Goal: Information Seeking & Learning: Learn about a topic

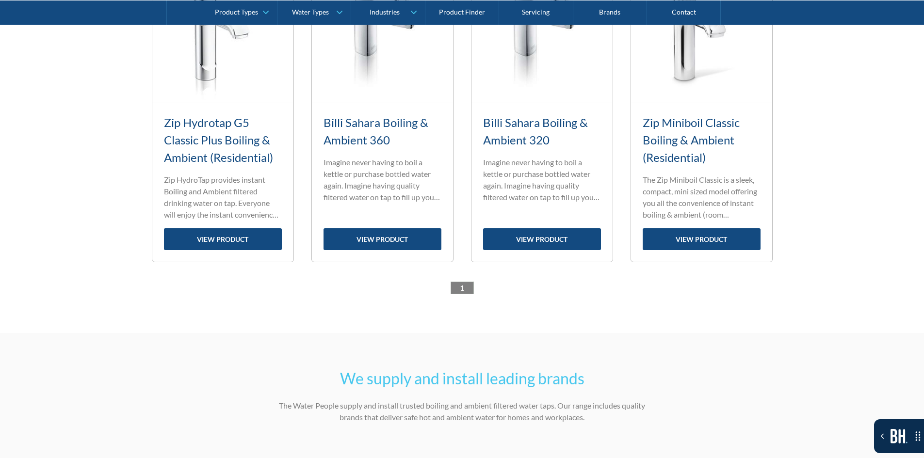
scroll to position [970, 0]
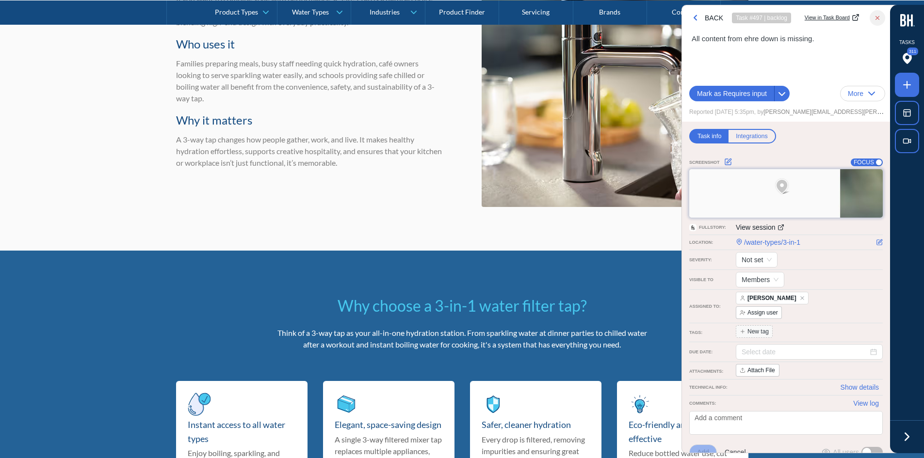
scroll to position [2314, 0]
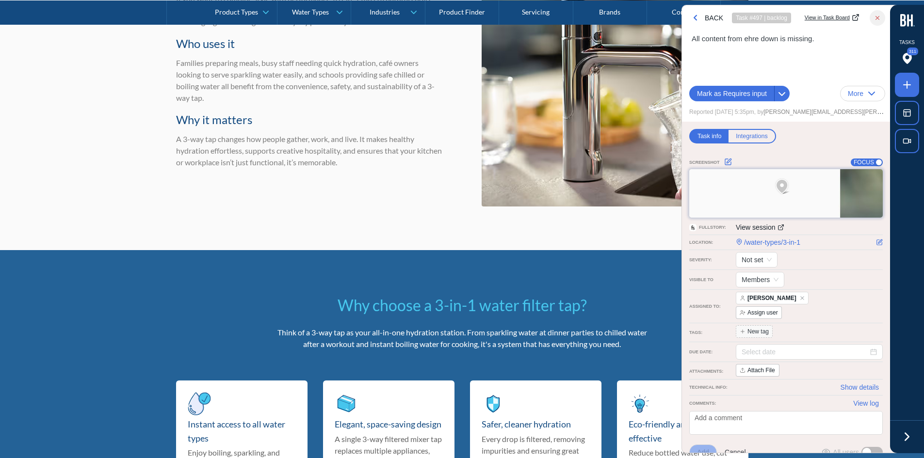
click at [157, 216] on section "When is a 3-way water filter tap the right choice? A 3-way tap is the right cho…" at bounding box center [462, 20] width 924 height 460
click at [900, 439] on icon at bounding box center [907, 437] width 15 height 15
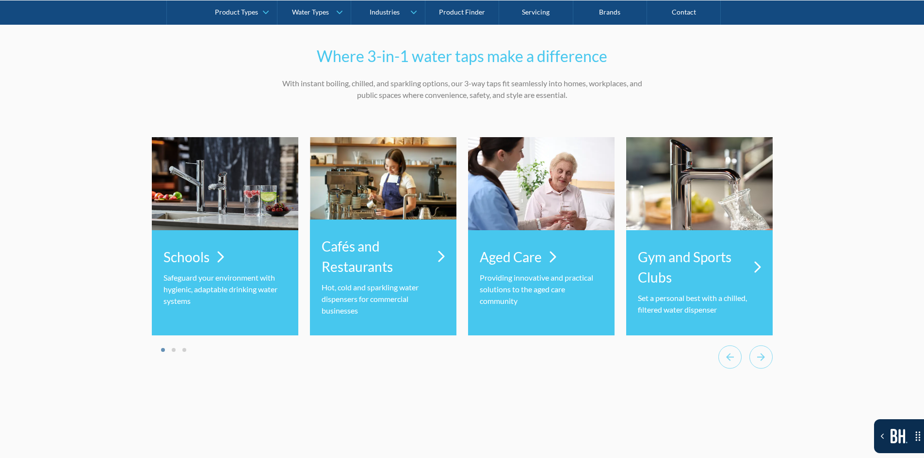
scroll to position [3381, 0]
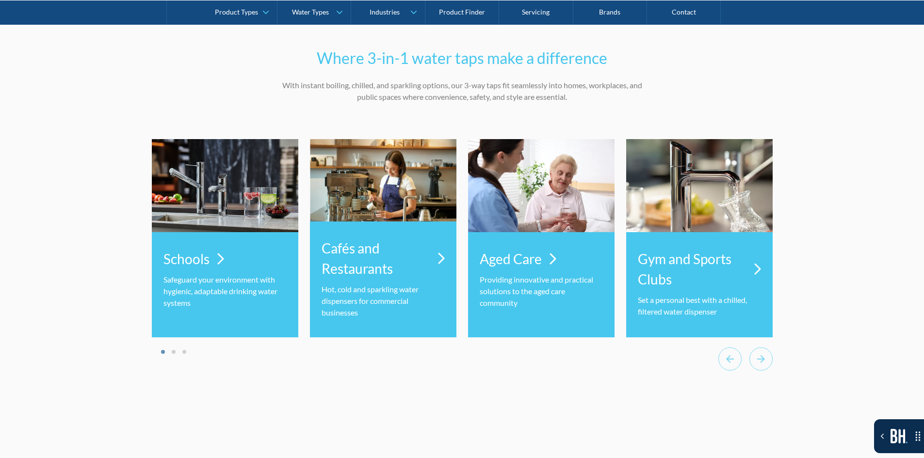
click at [778, 374] on div "Where 3-in-1 water taps make a difference With instant boiling, chilled, and sp…" at bounding box center [462, 214] width 924 height 395
click at [766, 371] on icon "Next slide" at bounding box center [761, 359] width 23 height 24
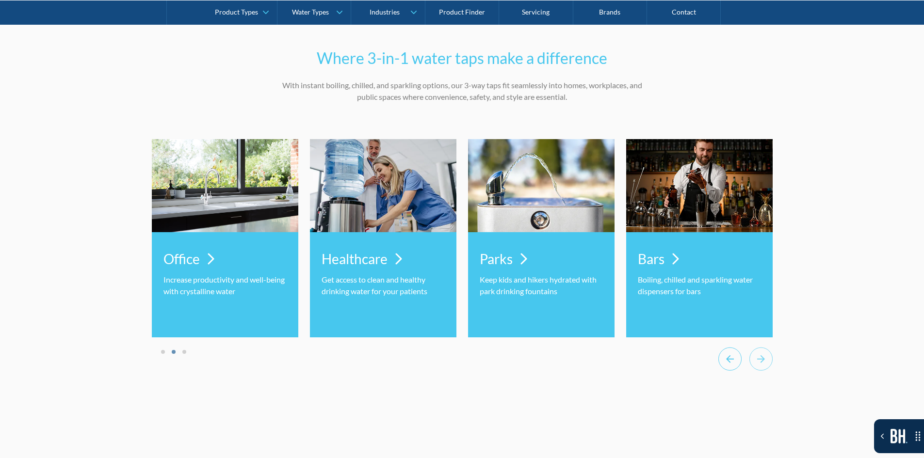
click at [724, 371] on icon "Previous slide" at bounding box center [729, 359] width 23 height 24
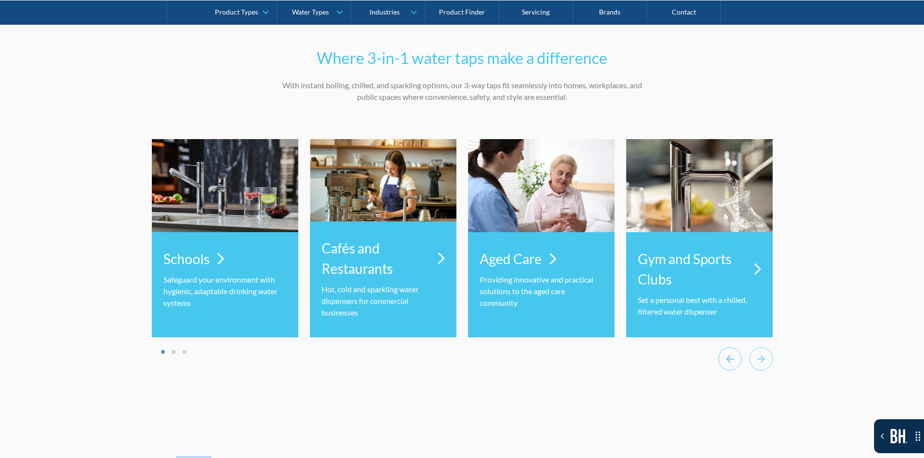
click at [724, 371] on icon "Previous slide" at bounding box center [729, 359] width 23 height 24
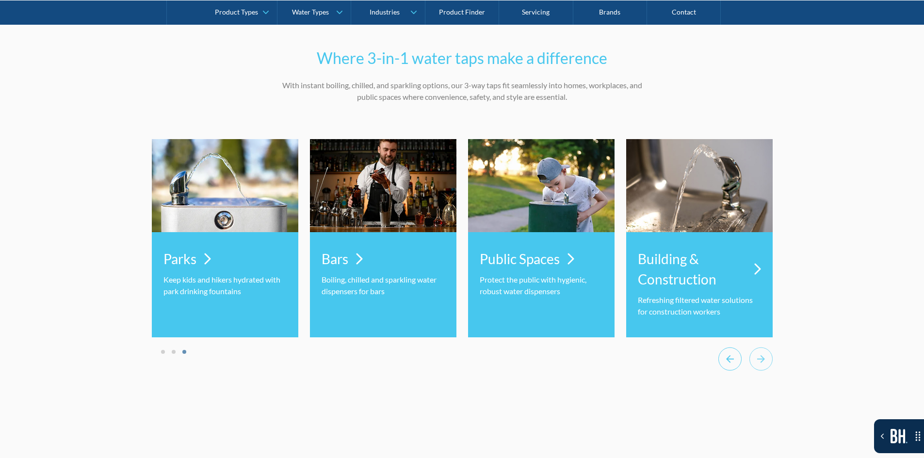
click at [724, 371] on icon "Previous slide" at bounding box center [729, 359] width 23 height 24
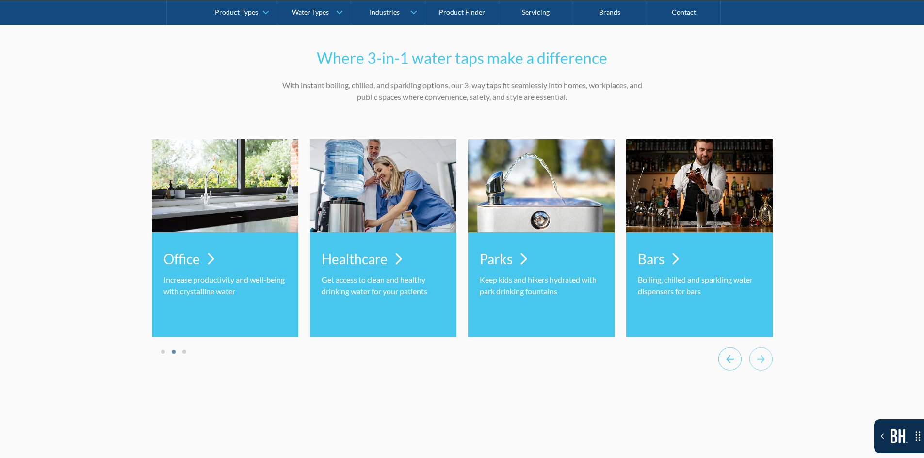
click at [723, 371] on icon "Previous slide" at bounding box center [729, 359] width 23 height 24
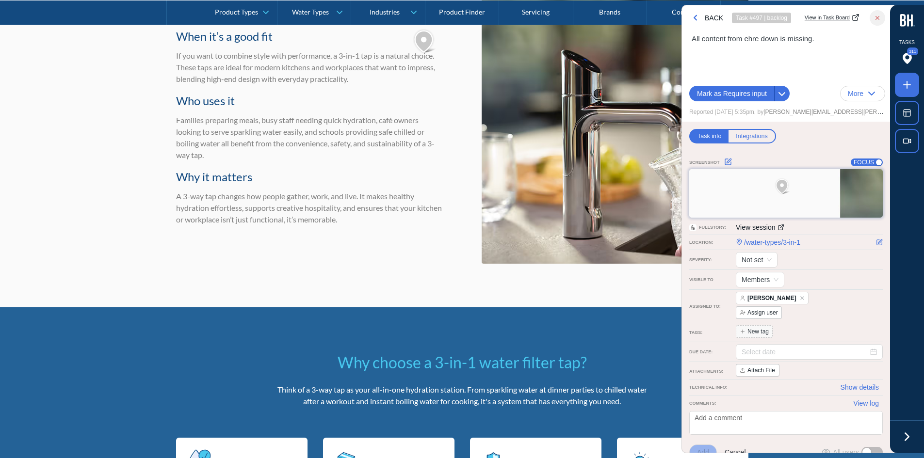
scroll to position [2072, 0]
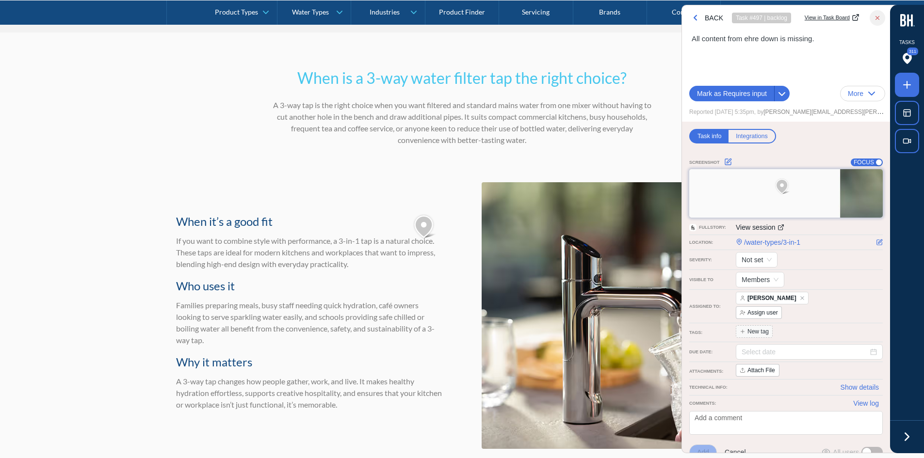
click at [916, 437] on div at bounding box center [907, 437] width 34 height 33
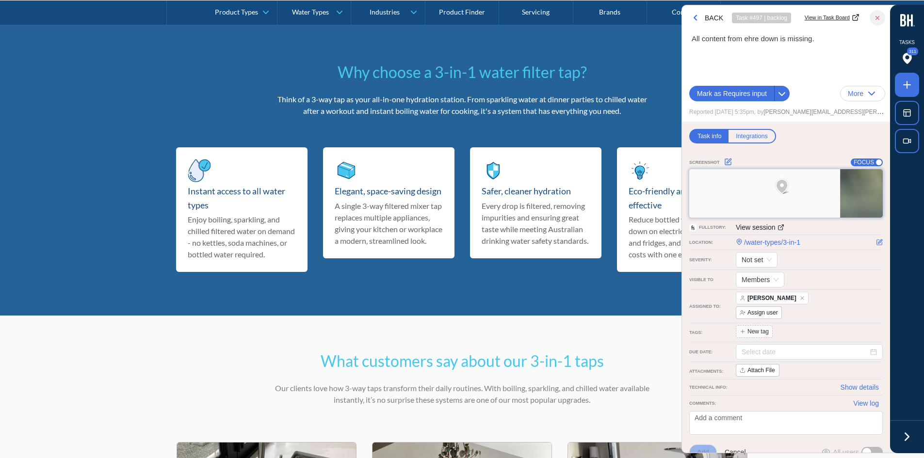
scroll to position [2646, 0]
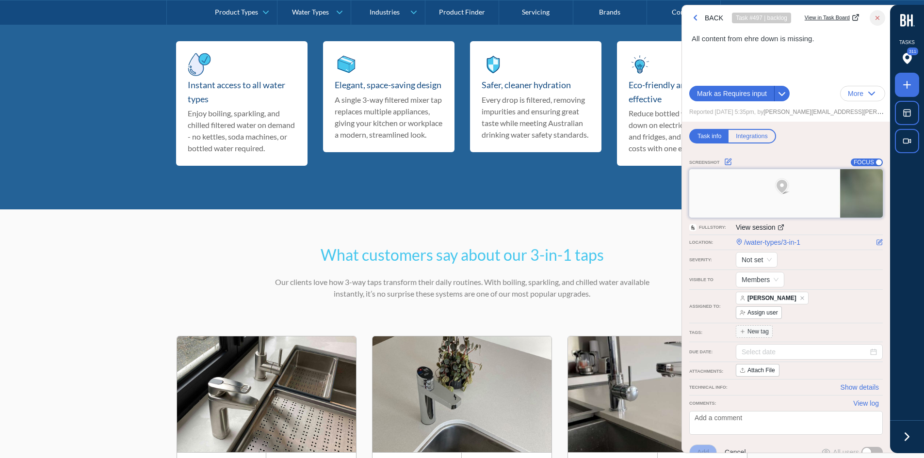
click at [911, 443] on icon at bounding box center [907, 437] width 15 height 15
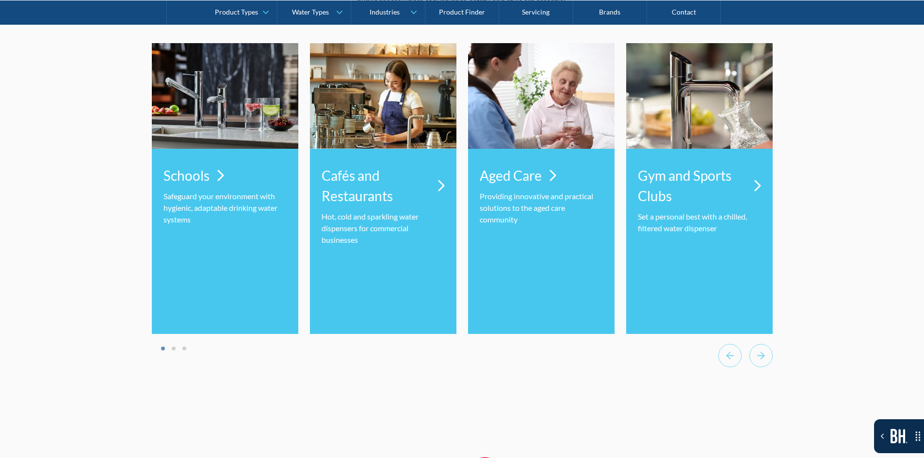
scroll to position [3471, 0]
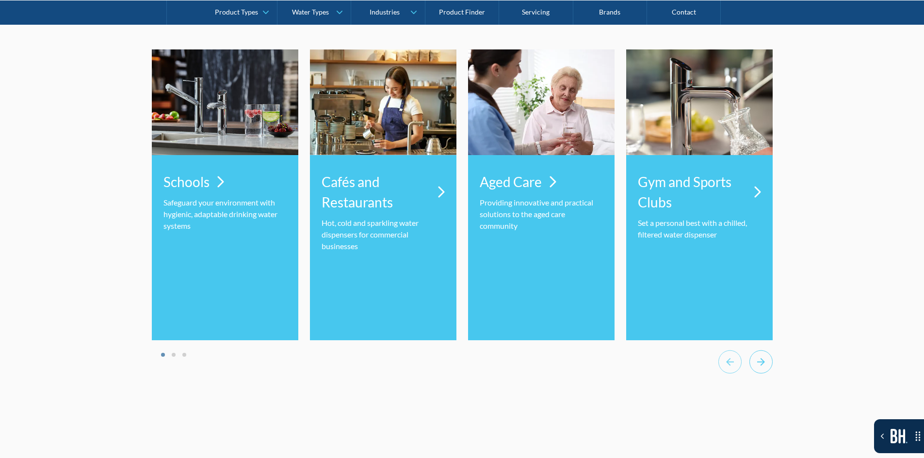
click at [758, 374] on icon "Next slide" at bounding box center [761, 362] width 23 height 24
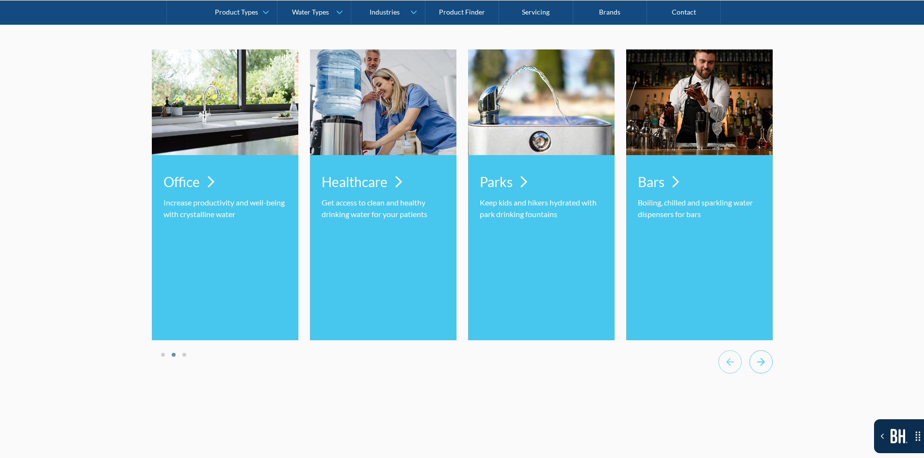
click at [758, 374] on icon "Next slide" at bounding box center [761, 362] width 23 height 24
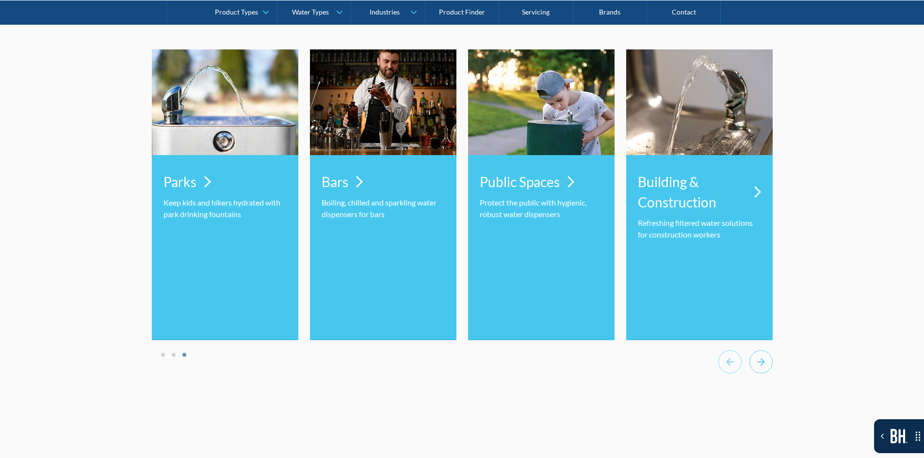
click at [758, 374] on icon "Next slide" at bounding box center [761, 362] width 23 height 24
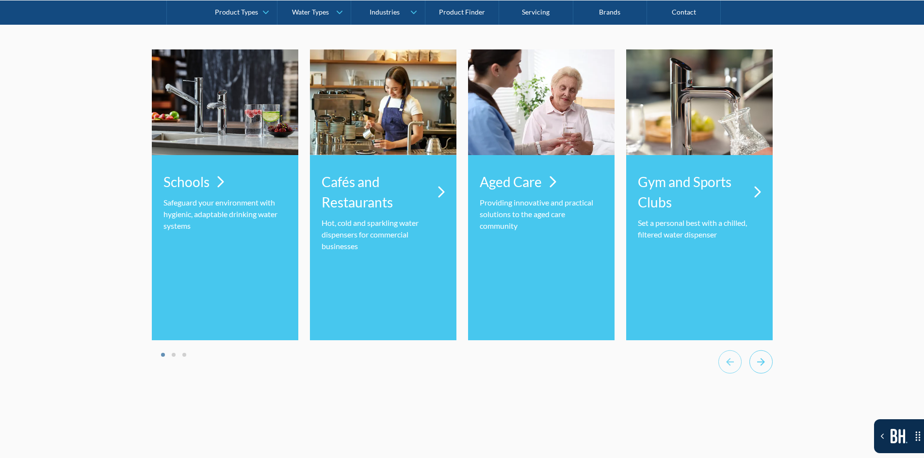
click at [758, 366] on icon "Next slide" at bounding box center [761, 362] width 8 height 8
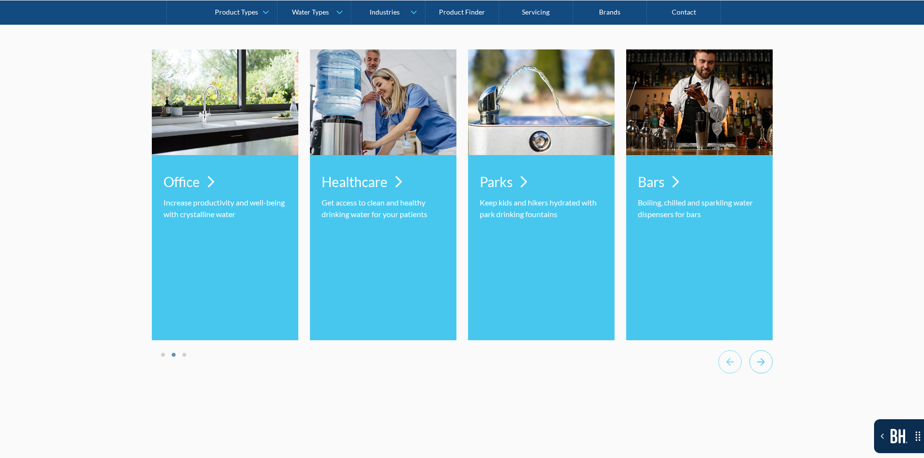
click at [758, 366] on icon "Next slide" at bounding box center [761, 362] width 8 height 8
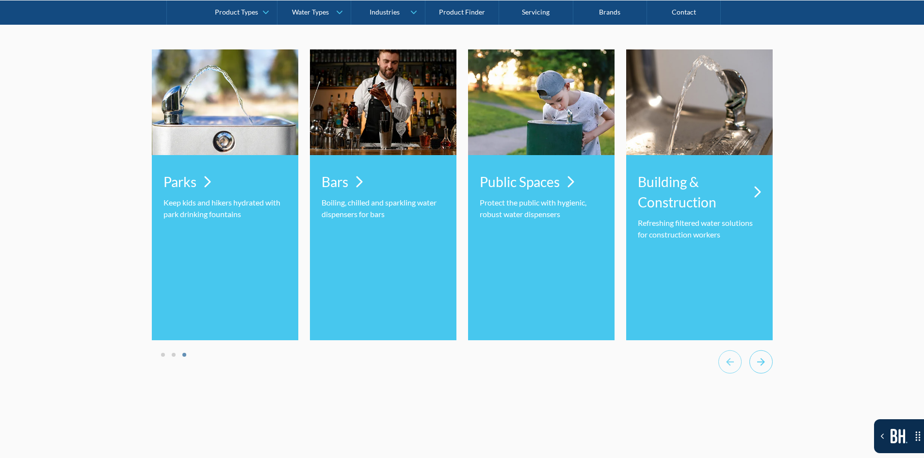
click at [758, 366] on icon "Next slide" at bounding box center [761, 362] width 8 height 8
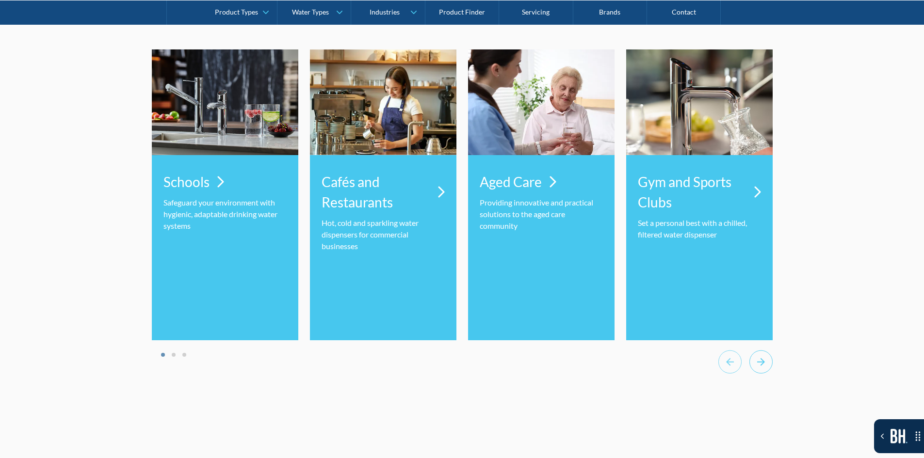
click at [758, 366] on icon "Next slide" at bounding box center [761, 362] width 8 height 8
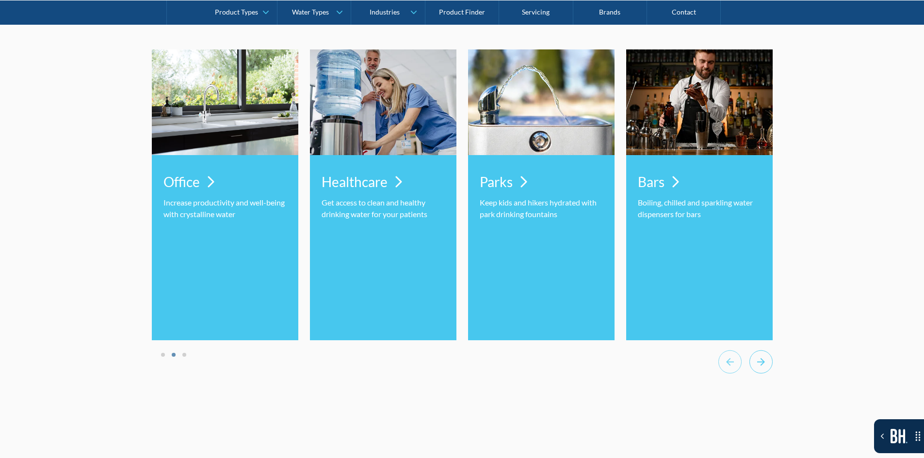
click at [758, 366] on icon "Next slide" at bounding box center [761, 362] width 8 height 8
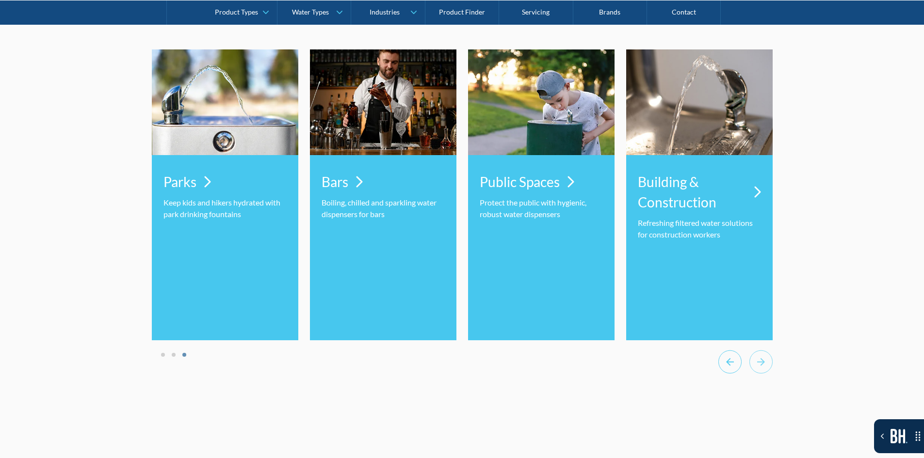
click at [724, 374] on icon "Previous slide" at bounding box center [729, 362] width 23 height 24
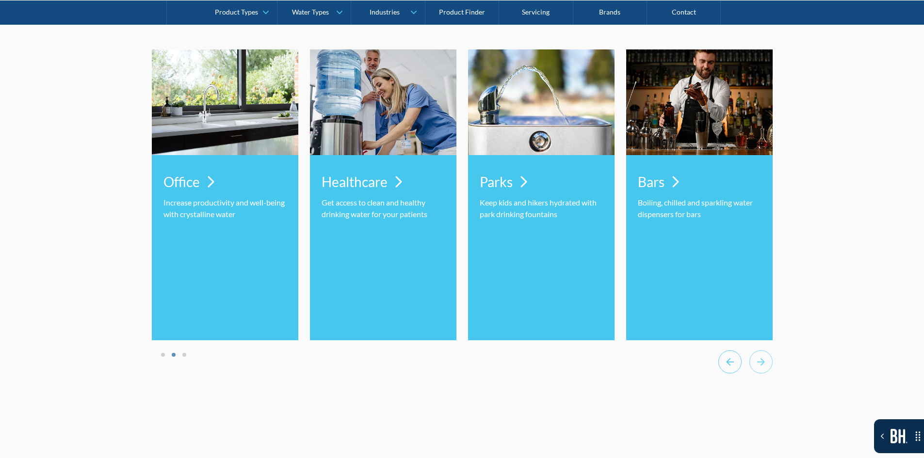
click at [724, 374] on icon "Previous slide" at bounding box center [729, 362] width 23 height 24
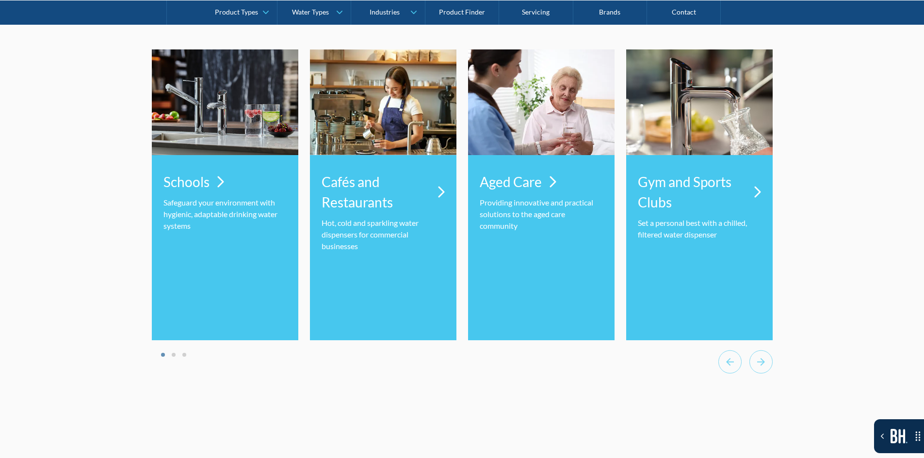
drag, startPoint x: 298, startPoint y: 408, endPoint x: 289, endPoint y: 405, distance: 10.3
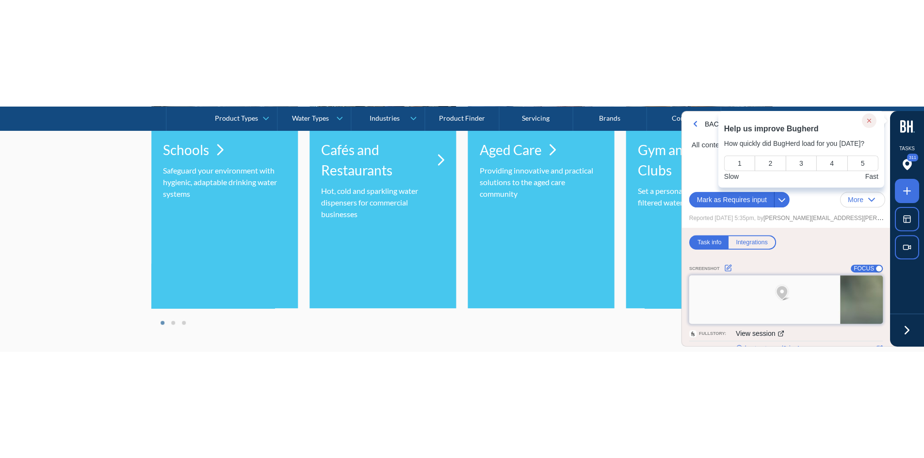
scroll to position [3624, 0]
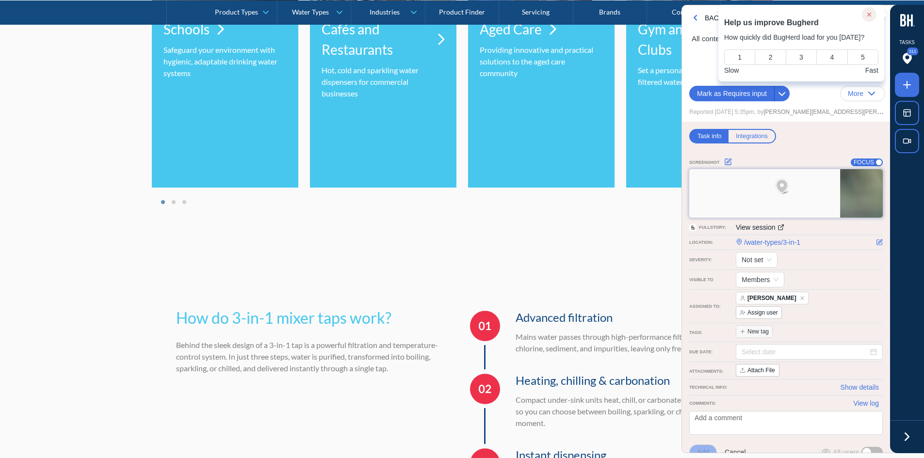
click at [912, 443] on icon at bounding box center [907, 437] width 15 height 15
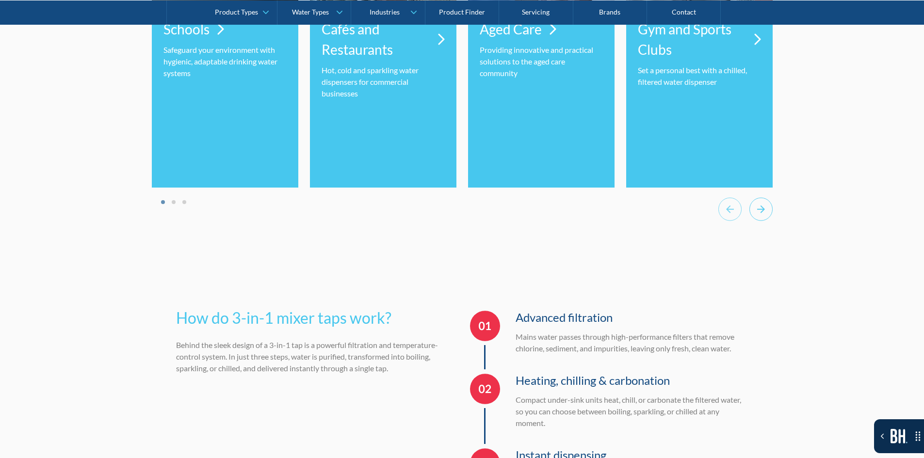
click at [754, 221] on icon "Next slide" at bounding box center [761, 209] width 23 height 24
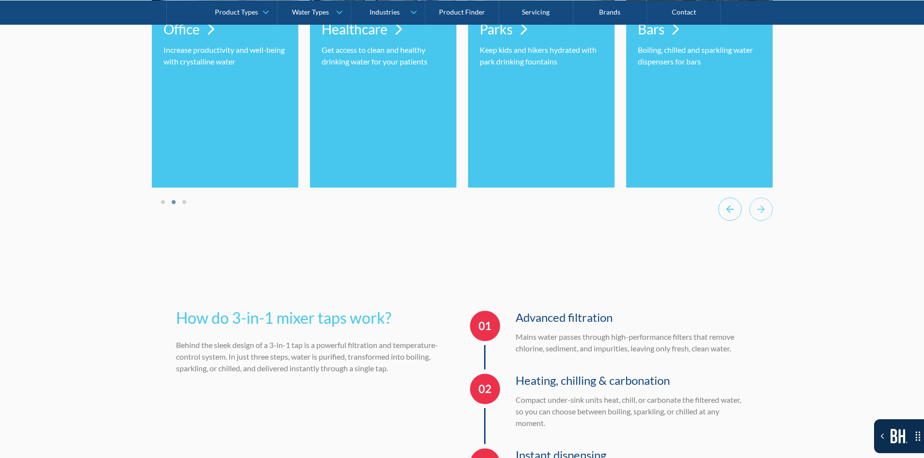
click at [737, 221] on icon "Previous slide" at bounding box center [729, 209] width 23 height 24
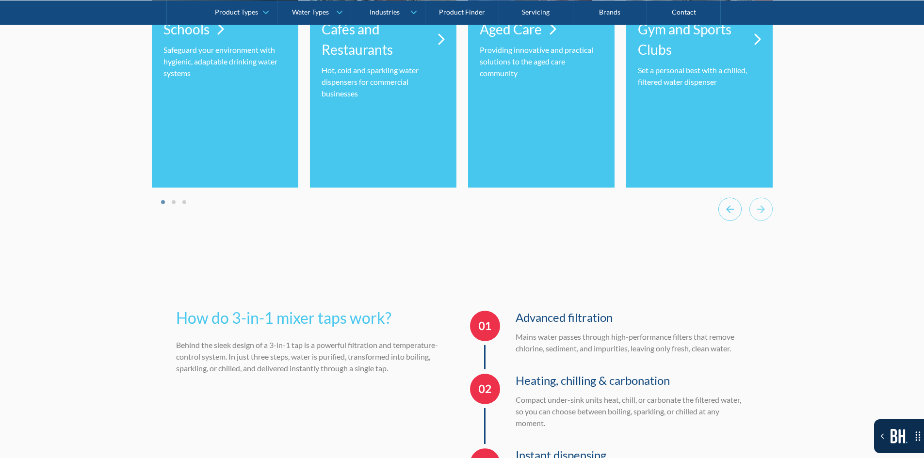
click at [737, 221] on icon "Go to last slide" at bounding box center [729, 209] width 23 height 24
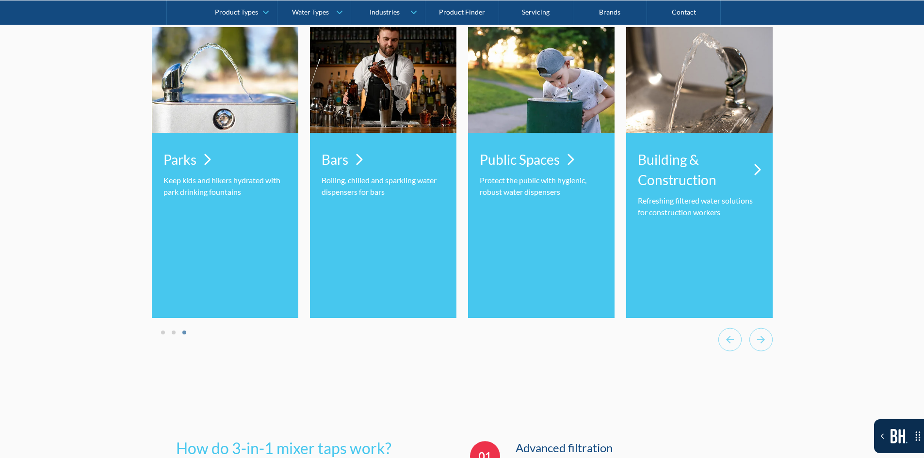
scroll to position [3478, 0]
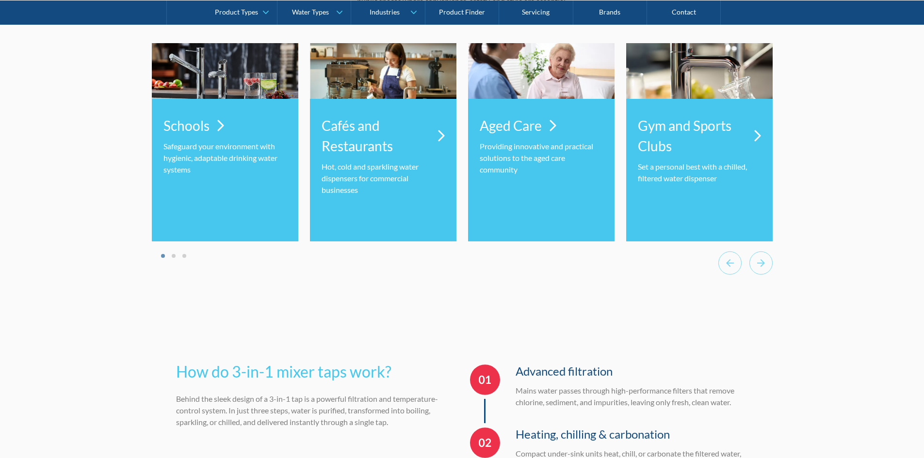
scroll to position [3478, 0]
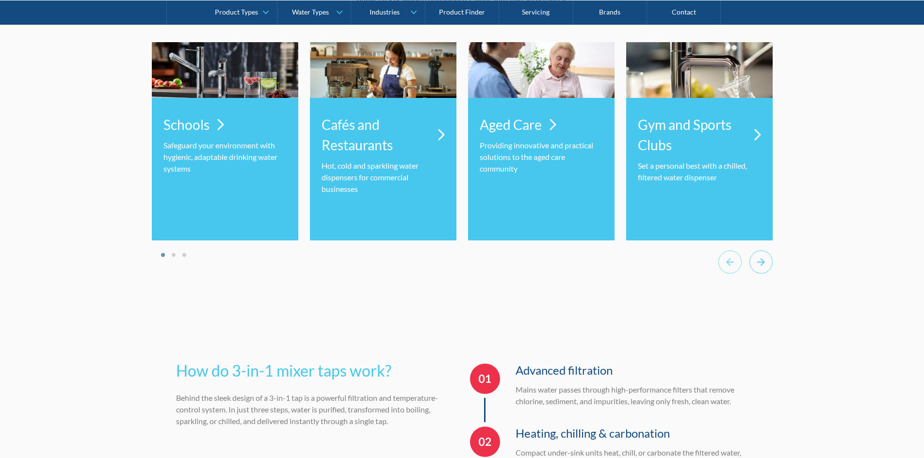
click at [769, 274] on icon "Next slide" at bounding box center [761, 262] width 23 height 24
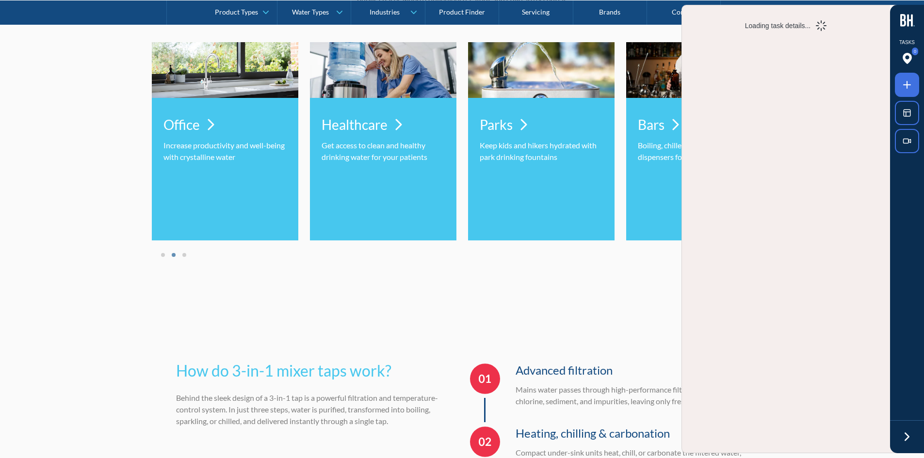
click at [766, 281] on div "Loading task details..." at bounding box center [786, 236] width 208 height 433
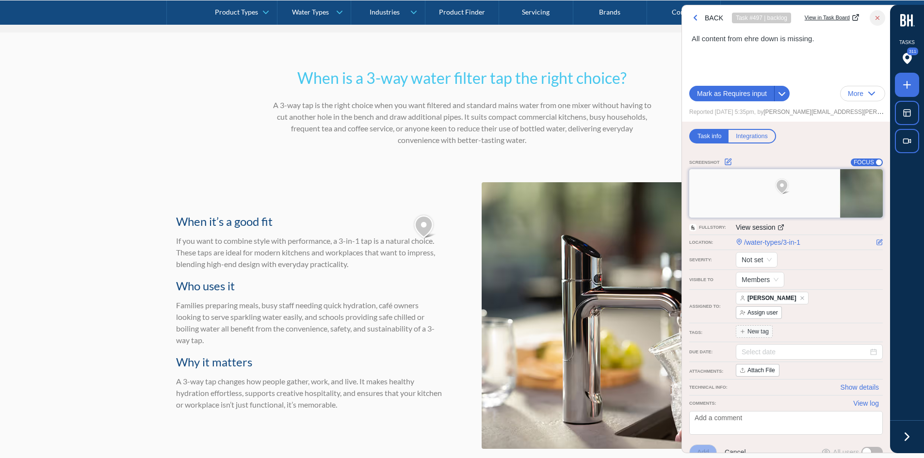
scroll to position [2064, 0]
click at [911, 445] on div at bounding box center [907, 437] width 34 height 33
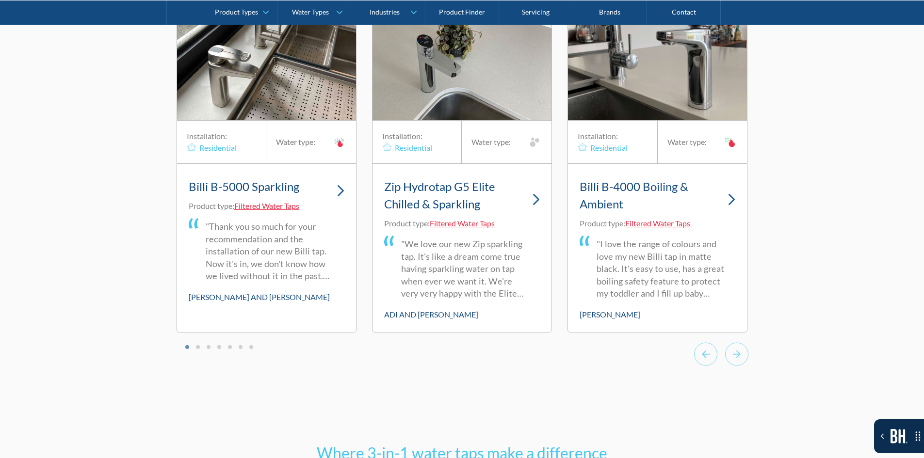
scroll to position [2945, 0]
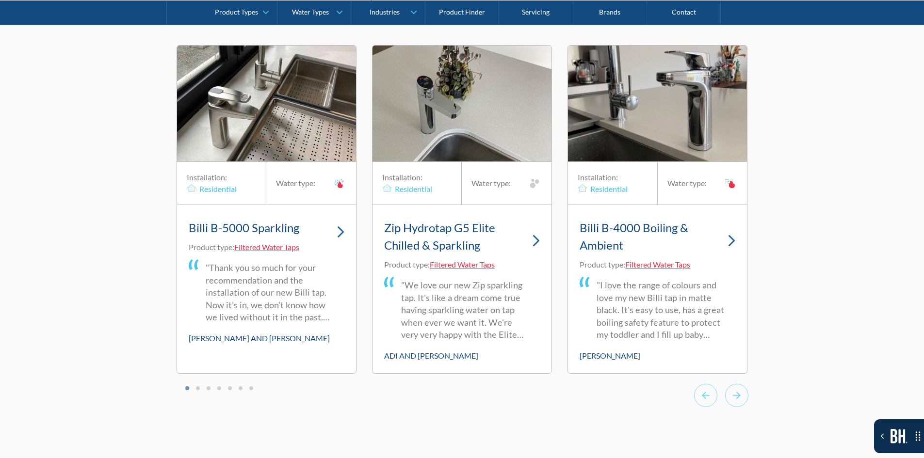
drag, startPoint x: 87, startPoint y: 110, endPoint x: 54, endPoint y: 112, distance: 33.1
click at [54, 112] on div "What customers say about our 3-in-1 taps Our clients love how 3-way taps transf…" at bounding box center [462, 185] width 924 height 535
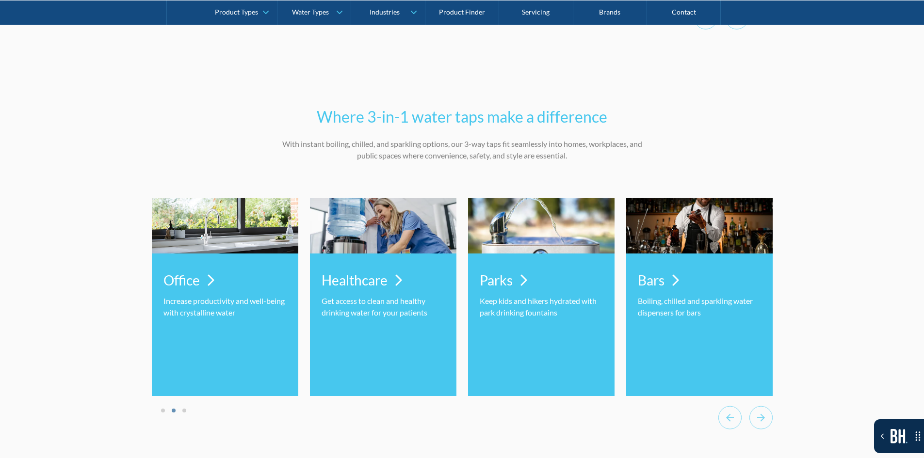
scroll to position [3478, 0]
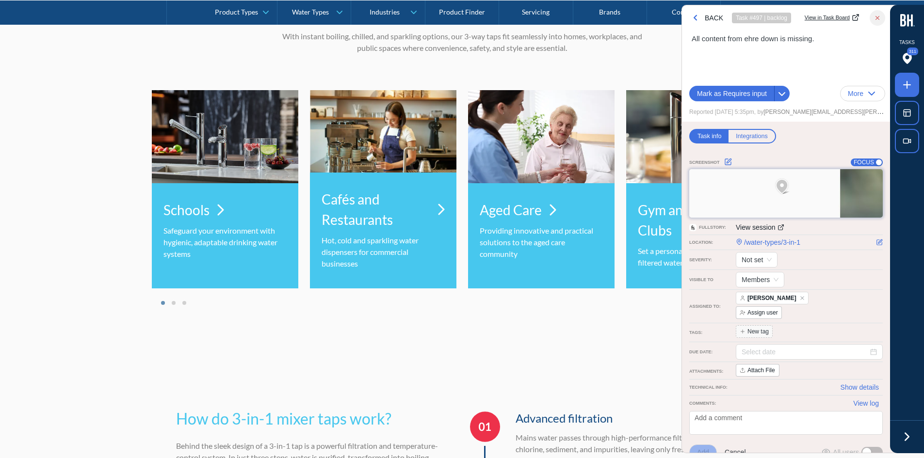
scroll to position [3423, 0]
click at [907, 452] on div at bounding box center [907, 437] width 34 height 33
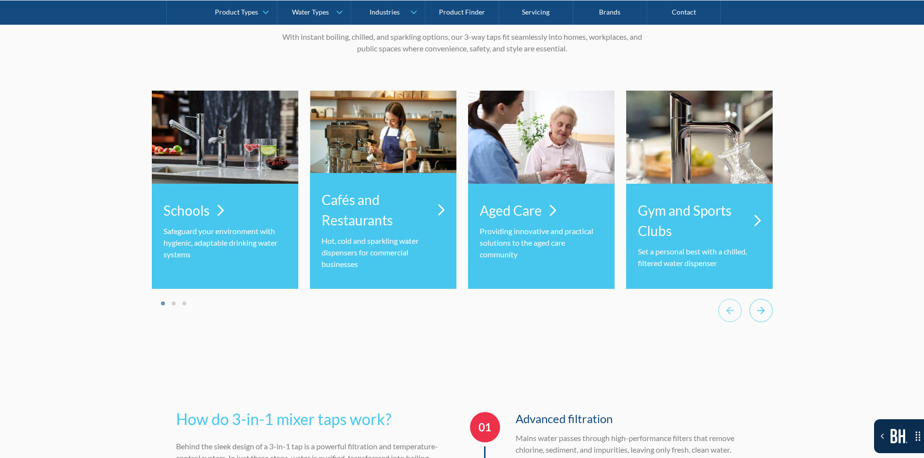
click at [753, 322] on icon "Next slide" at bounding box center [761, 311] width 23 height 24
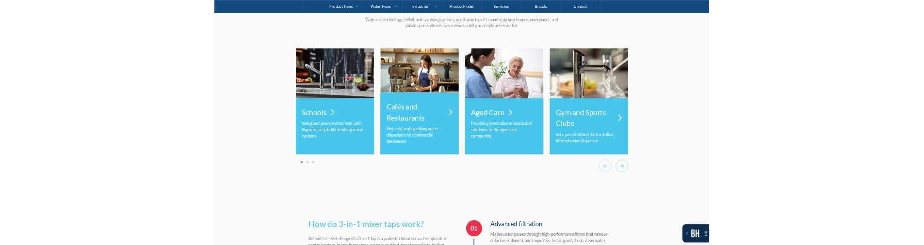
scroll to position [3430, 0]
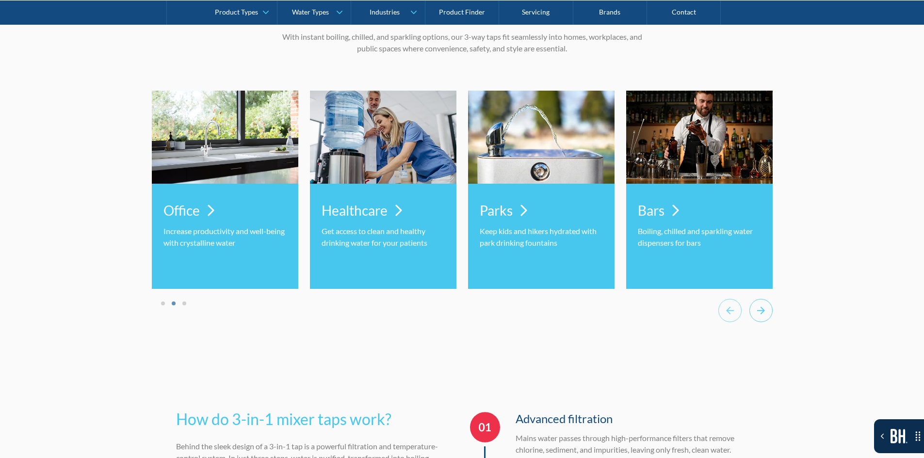
click at [753, 322] on icon "Next slide" at bounding box center [761, 311] width 23 height 24
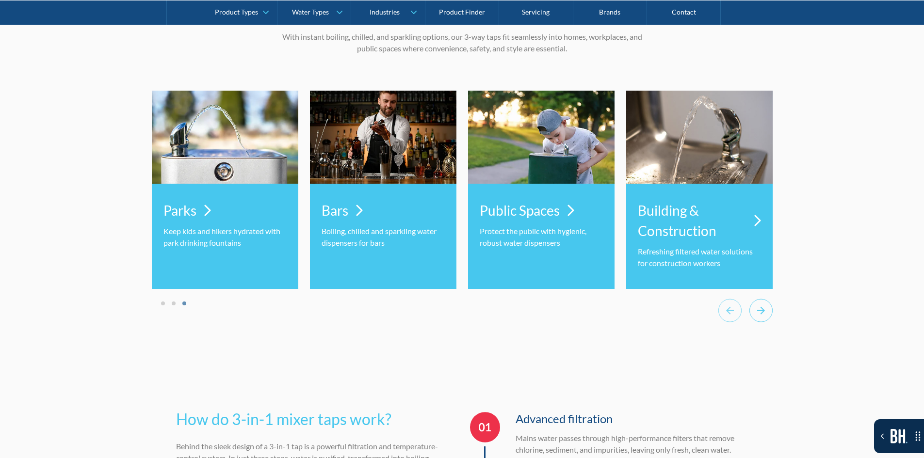
click at [753, 322] on icon "Go to first slide" at bounding box center [761, 311] width 23 height 24
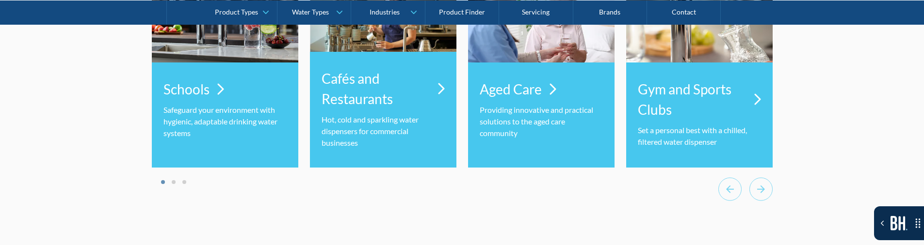
scroll to position [3527, 0]
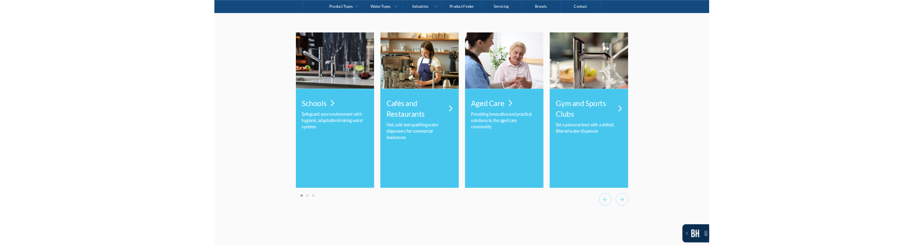
scroll to position [3347, 0]
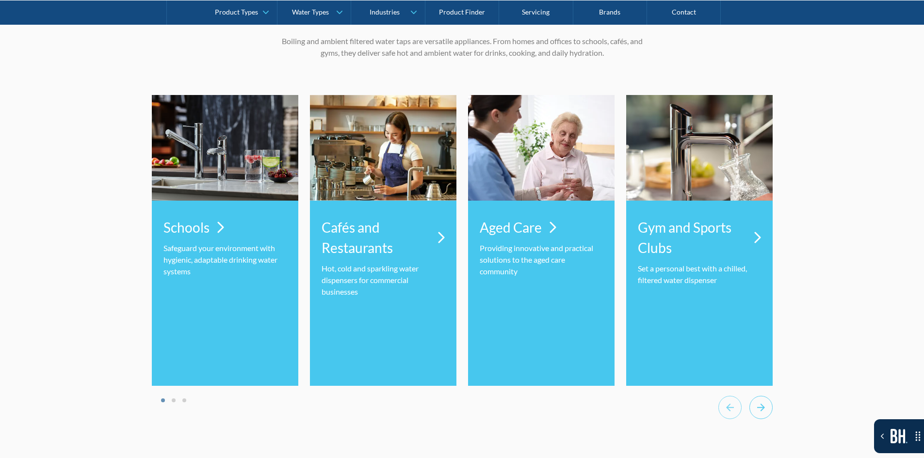
click at [763, 416] on icon "Next slide" at bounding box center [761, 408] width 23 height 24
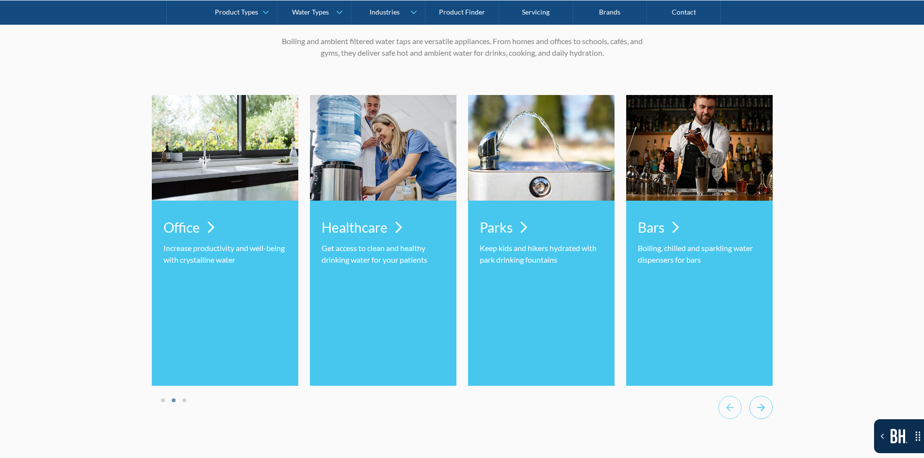
click at [763, 416] on icon "Next slide" at bounding box center [761, 408] width 23 height 24
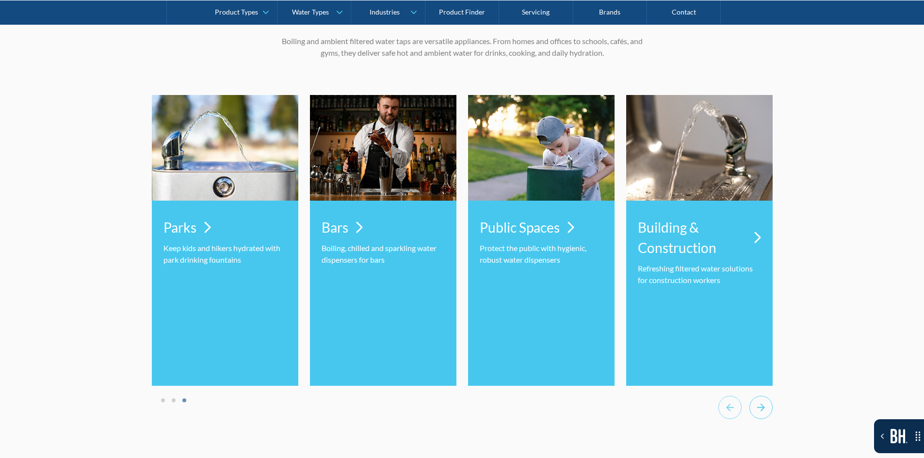
click at [763, 416] on icon "Next slide" at bounding box center [761, 408] width 23 height 24
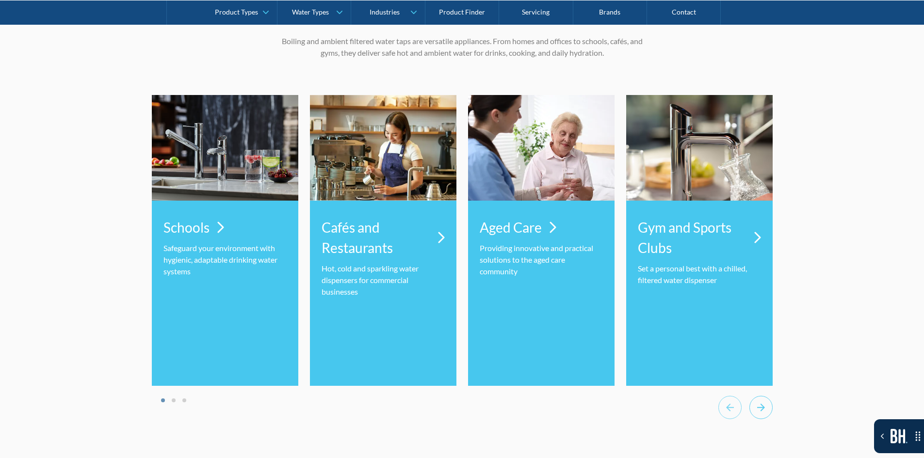
click at [763, 416] on icon "Go to first slide" at bounding box center [761, 408] width 23 height 24
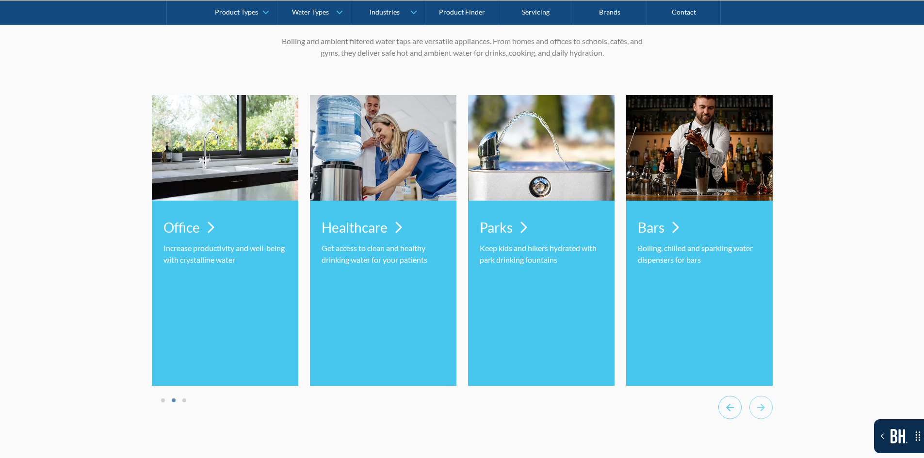
drag, startPoint x: 729, startPoint y: 408, endPoint x: 715, endPoint y: 407, distance: 13.7
click at [729, 408] on icon "Previous slide" at bounding box center [730, 408] width 8 height 8
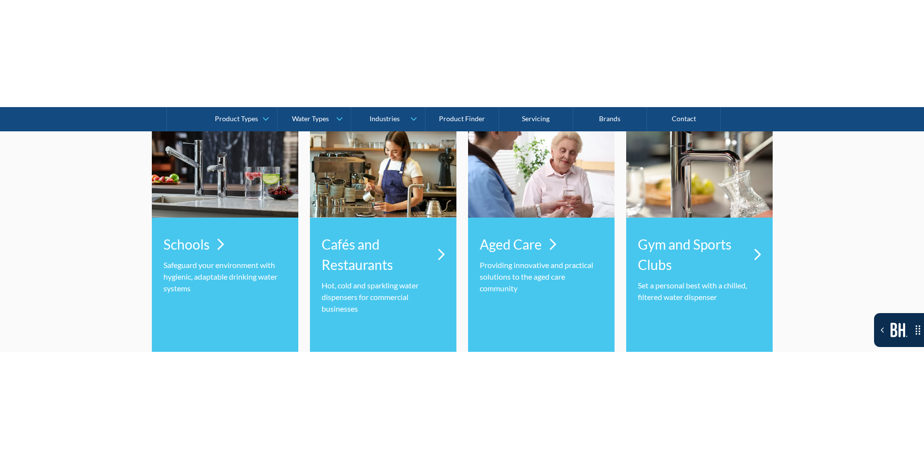
scroll to position [3445, 0]
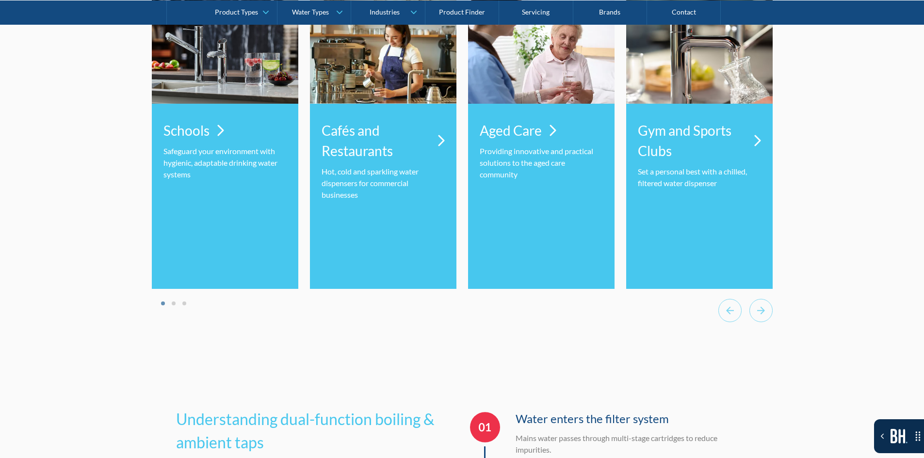
click at [768, 129] on div "Gym and Sports Clubs Set a personal best with a chilled, filtered water dispens…" at bounding box center [699, 196] width 147 height 185
click at [764, 132] on div "Gym and Sports Clubs Set a personal best with a chilled, filtered water dispens…" at bounding box center [699, 196] width 147 height 185
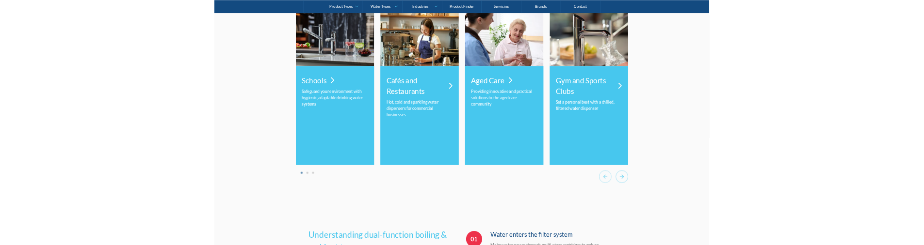
scroll to position [3445, 0]
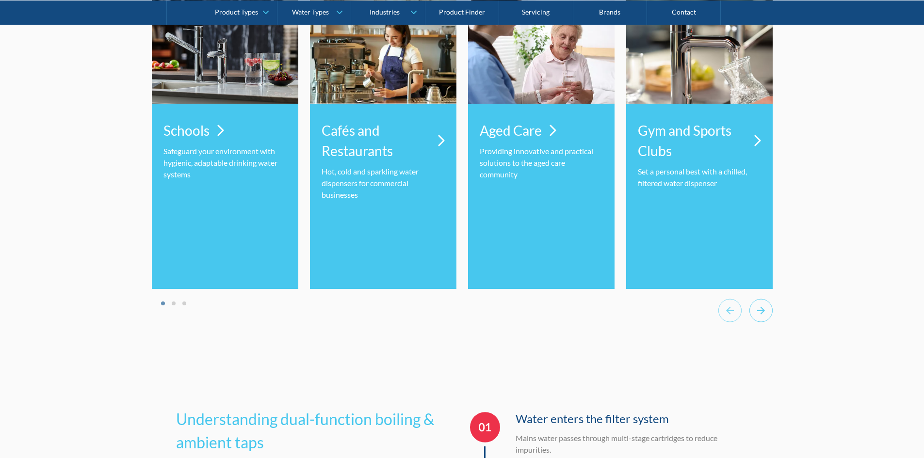
click at [751, 326] on div "Next slide" at bounding box center [761, 312] width 23 height 27
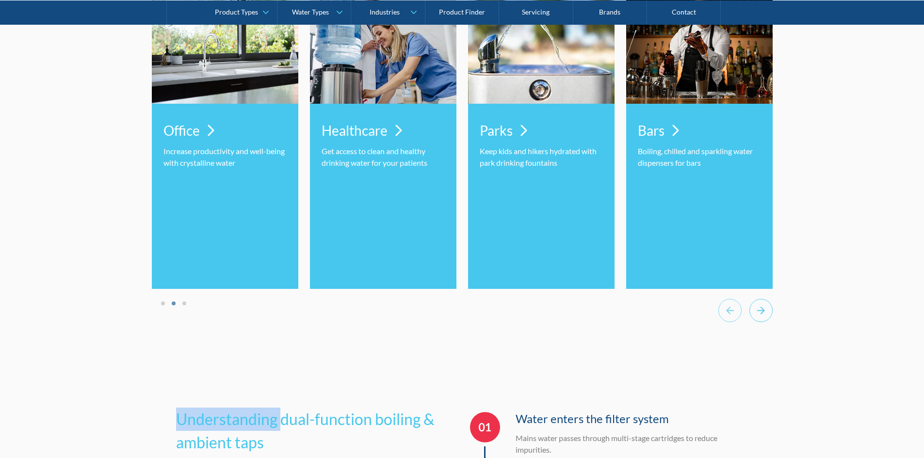
click at [751, 326] on div "Next slide" at bounding box center [761, 312] width 23 height 27
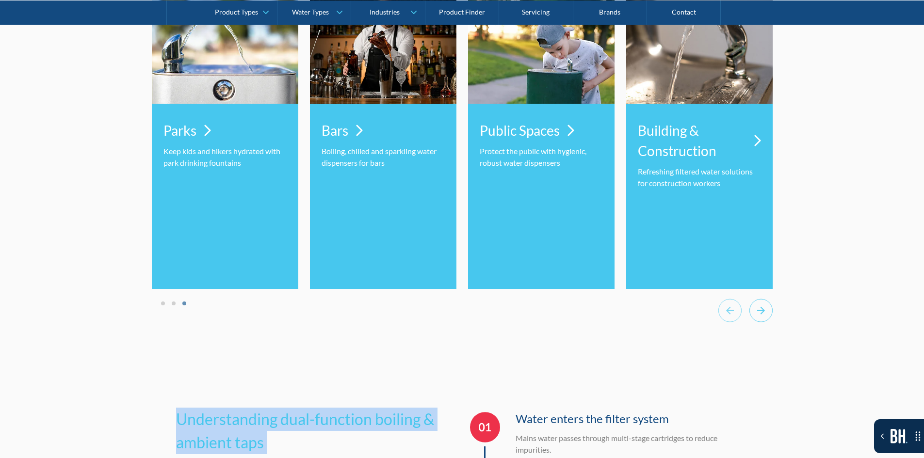
click at [751, 326] on div "Next slide" at bounding box center [761, 312] width 23 height 27
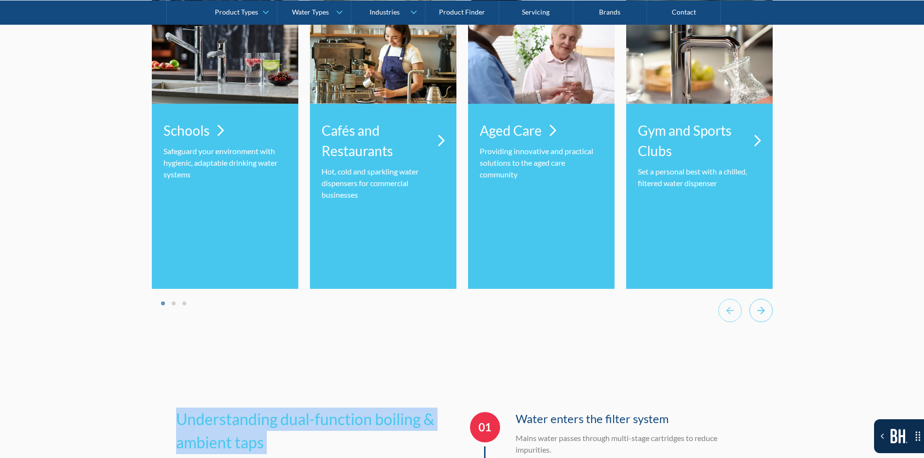
click at [751, 326] on div "Next slide" at bounding box center [761, 312] width 23 height 27
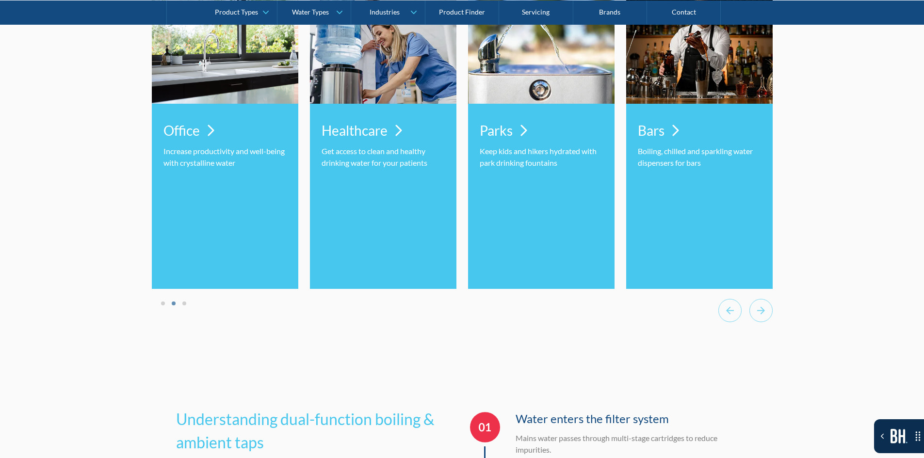
click at [165, 305] on li "Select a slide to show" at bounding box center [163, 303] width 7 height 8
click at [164, 305] on button "Go to page 1" at bounding box center [163, 304] width 4 height 4
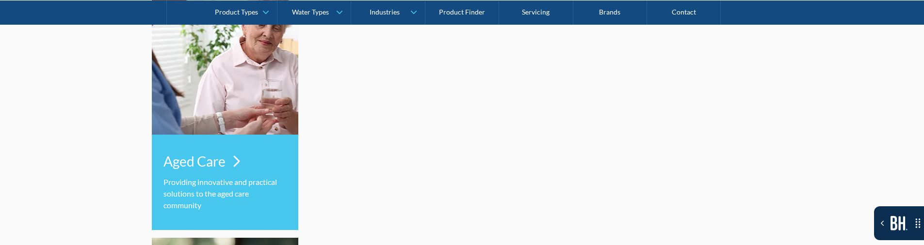
scroll to position [9710, 0]
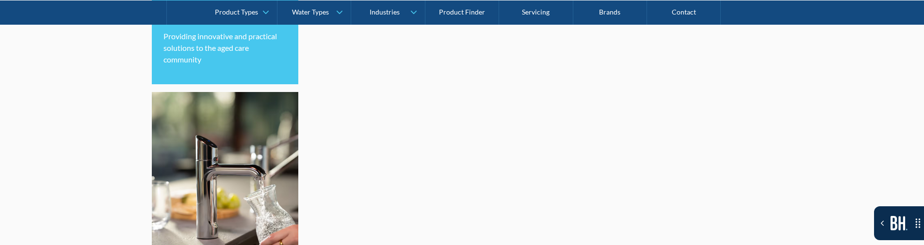
drag, startPoint x: 724, startPoint y: 2, endPoint x: 494, endPoint y: 92, distance: 246.2
drag, startPoint x: 164, startPoint y: 63, endPoint x: 105, endPoint y: 97, distance: 68.1
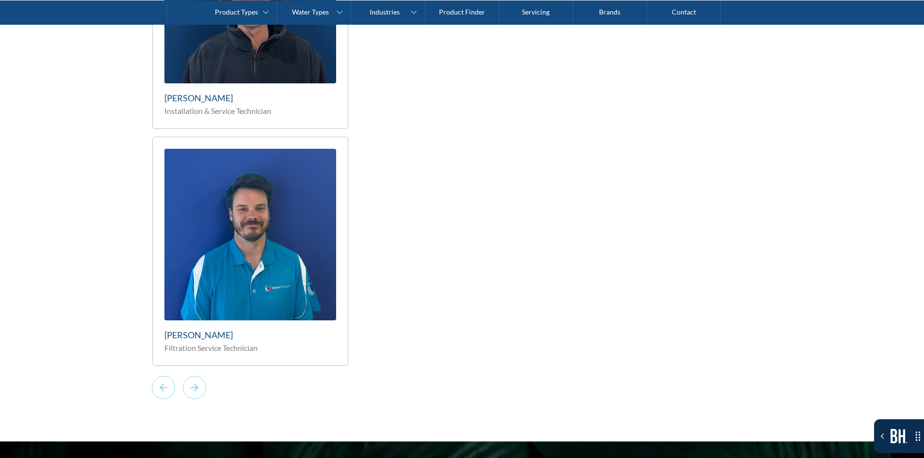
scroll to position [15527, 0]
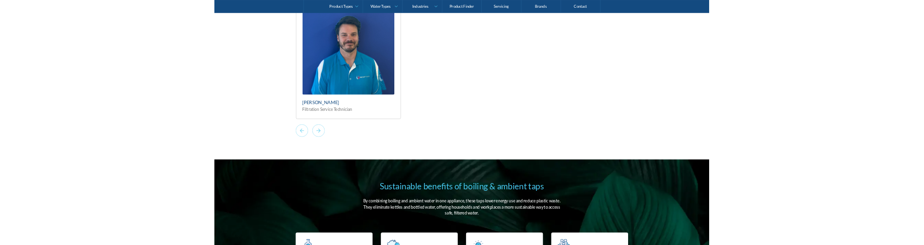
scroll to position [15527, 0]
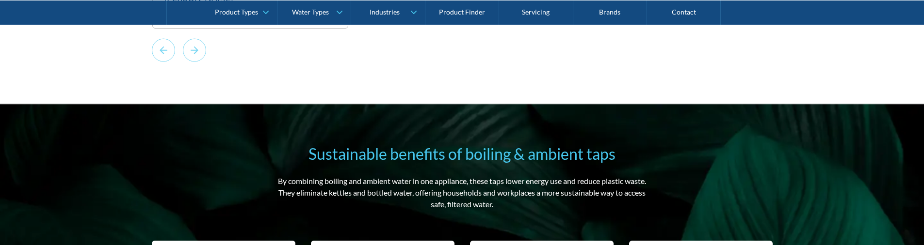
scroll to position [15855, 0]
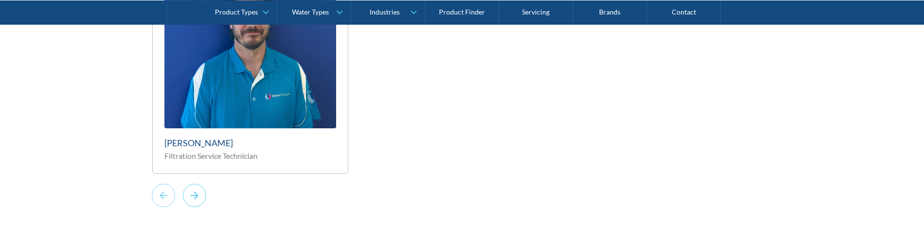
click at [199, 184] on icon "Next slide" at bounding box center [194, 196] width 23 height 24
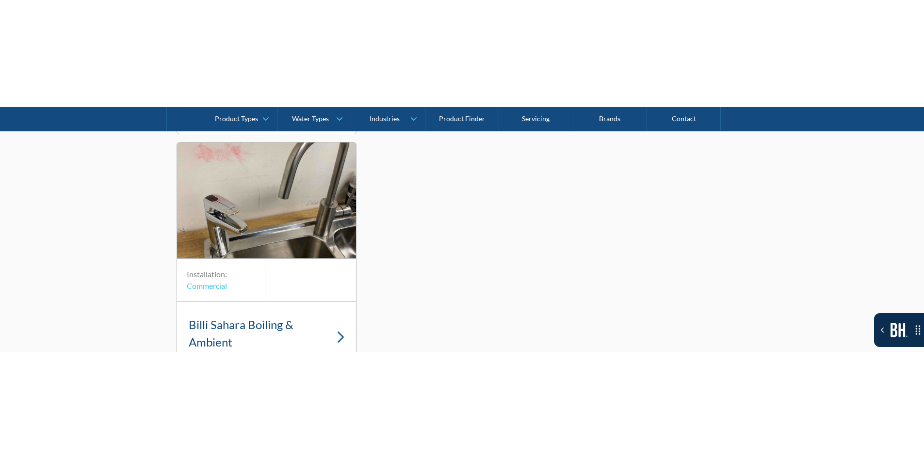
scroll to position [5548, 0]
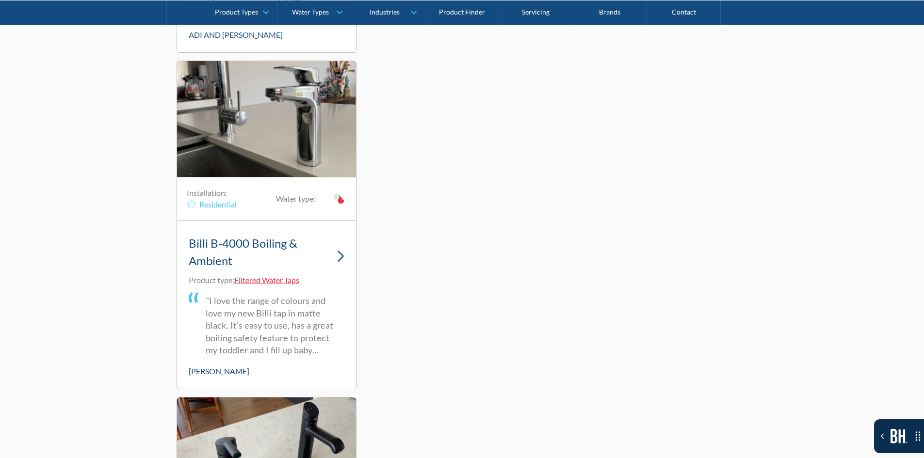
scroll to position [3511, 0]
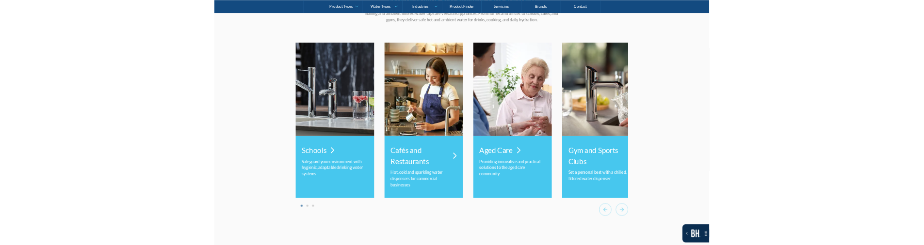
scroll to position [3364, 0]
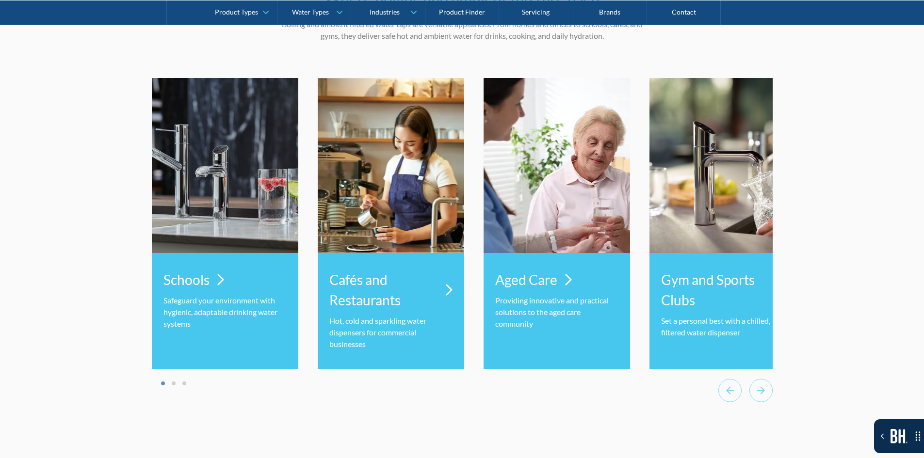
drag, startPoint x: 196, startPoint y: 325, endPoint x: 181, endPoint y: 319, distance: 15.2
drag, startPoint x: 181, startPoint y: 319, endPoint x: 109, endPoint y: 309, distance: 73.5
click at [761, 379] on icon "Next slide" at bounding box center [761, 391] width 23 height 24
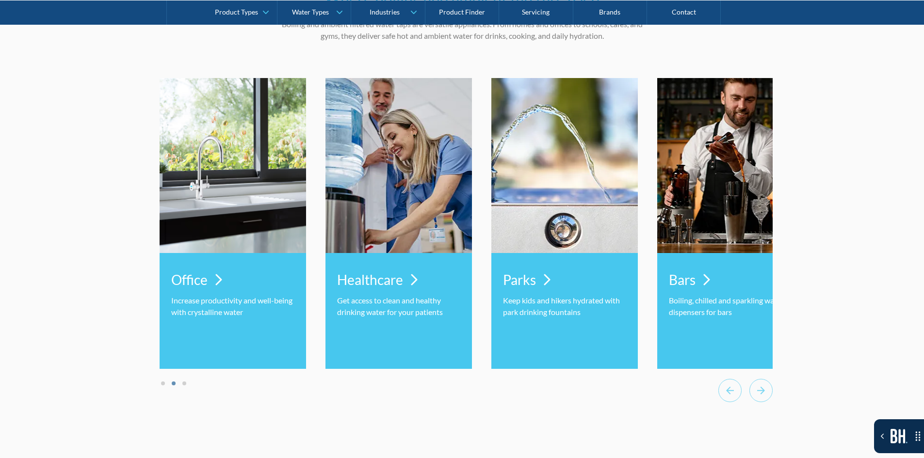
click at [742, 379] on div at bounding box center [745, 392] width 54 height 27
click at [732, 379] on icon "Previous slide" at bounding box center [729, 391] width 23 height 24
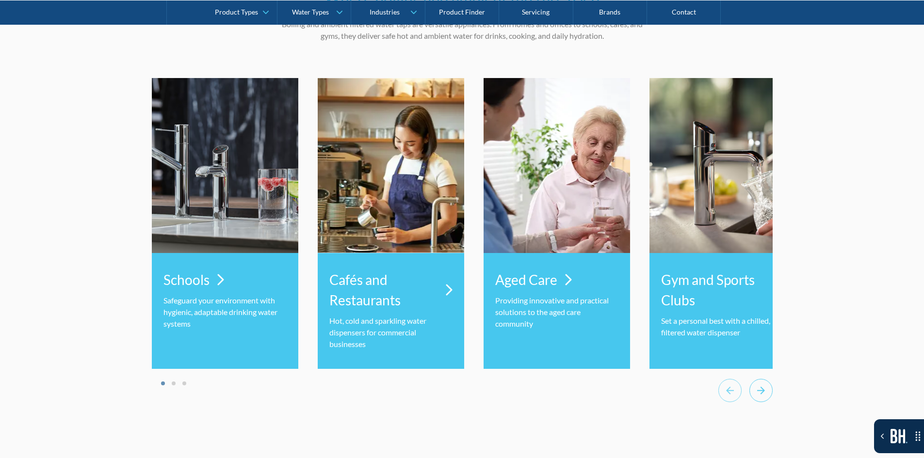
click at [755, 379] on icon "Next slide" at bounding box center [761, 391] width 23 height 24
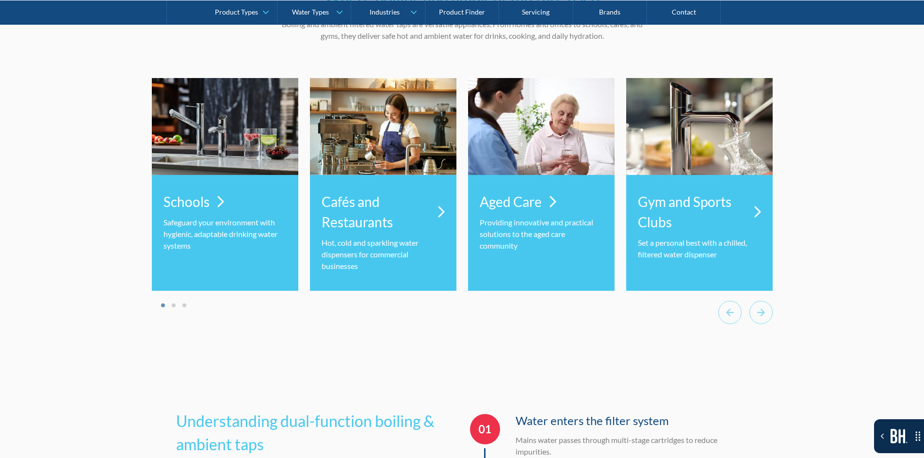
scroll to position [3364, 0]
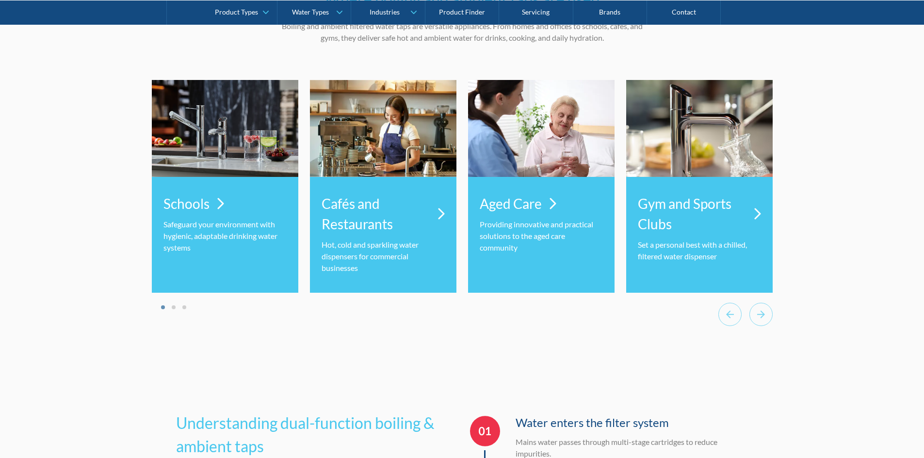
scroll to position [3364, 0]
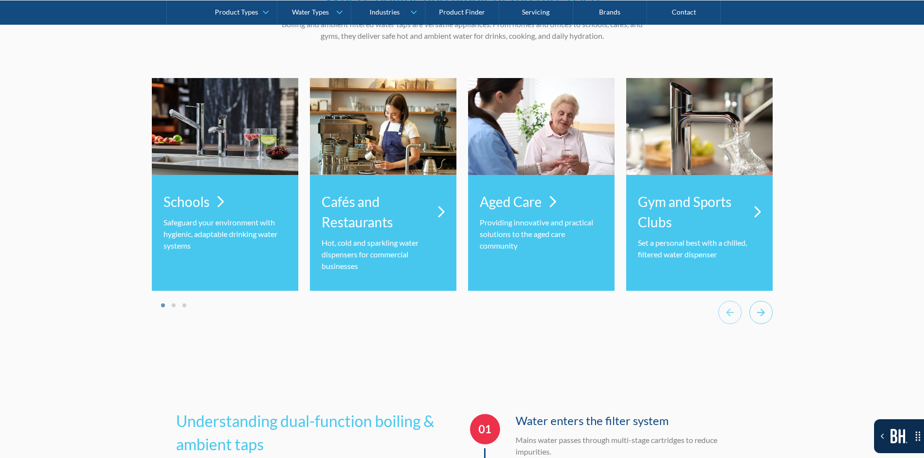
click at [771, 316] on icon "Next slide" at bounding box center [761, 313] width 23 height 24
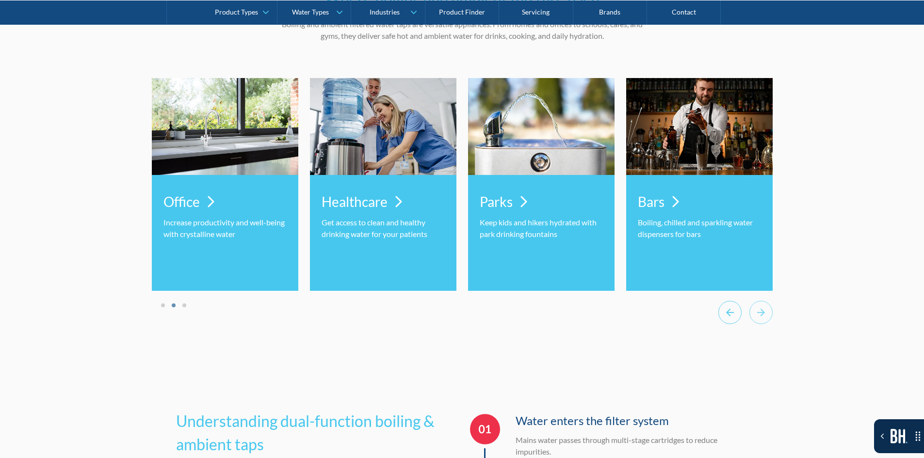
click at [736, 304] on icon "Previous slide" at bounding box center [729, 313] width 23 height 24
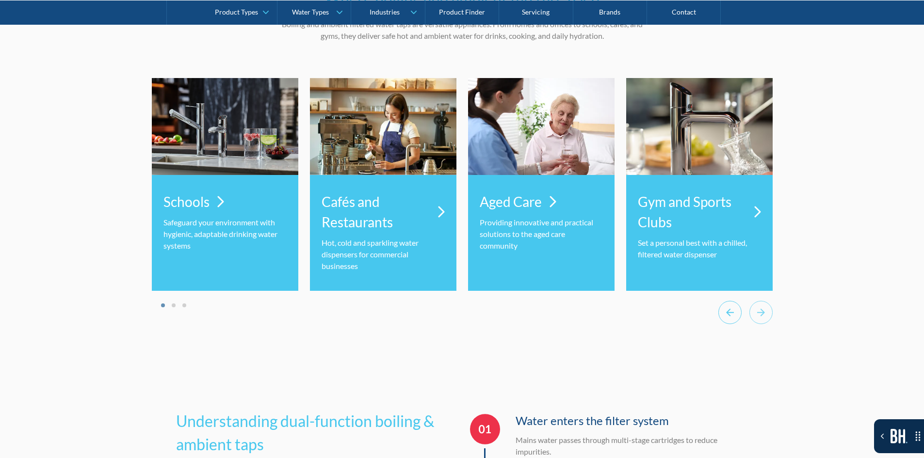
click at [736, 304] on icon "Go to last slide" at bounding box center [729, 313] width 23 height 24
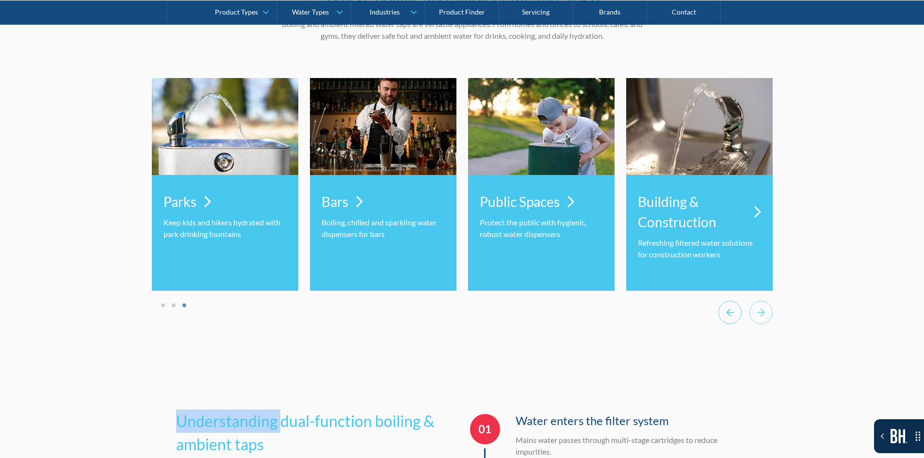
click at [736, 304] on icon "Go to last slide" at bounding box center [729, 313] width 23 height 24
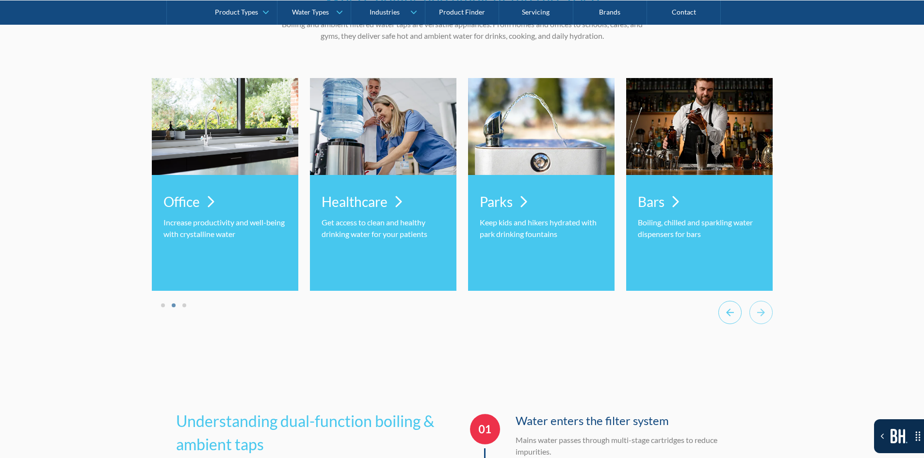
click at [736, 304] on icon "Previous slide" at bounding box center [729, 313] width 23 height 24
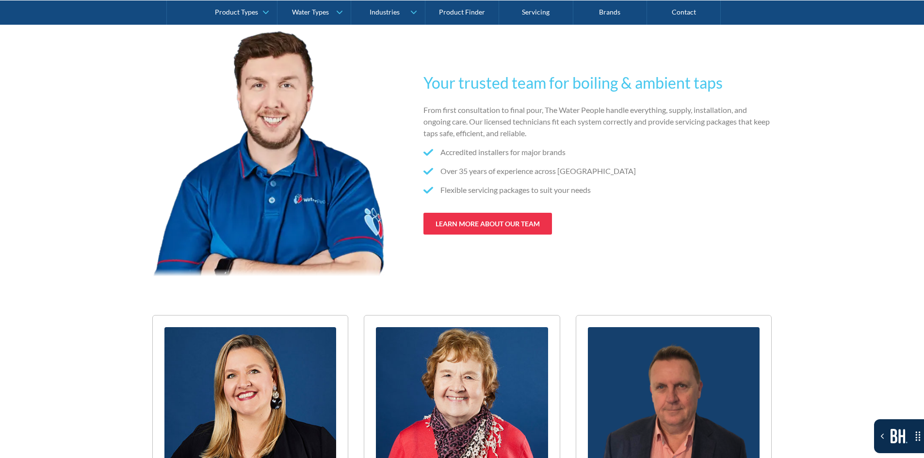
scroll to position [5305, 0]
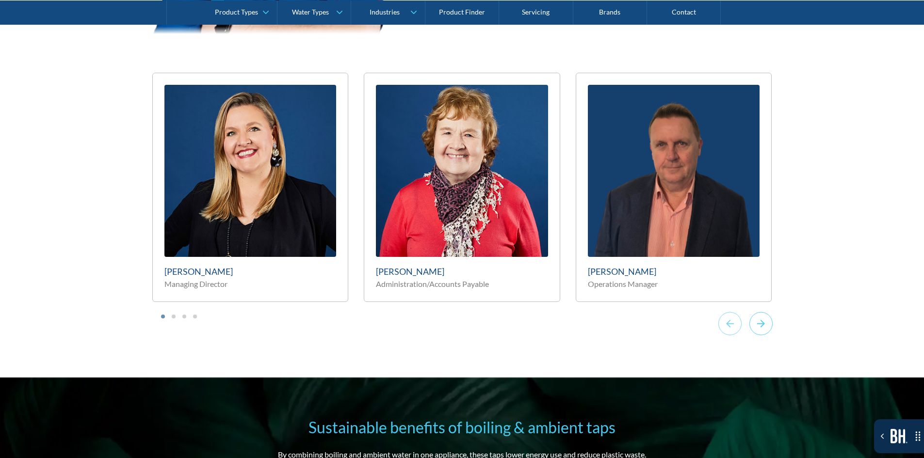
click at [760, 312] on icon "Next slide" at bounding box center [761, 324] width 23 height 24
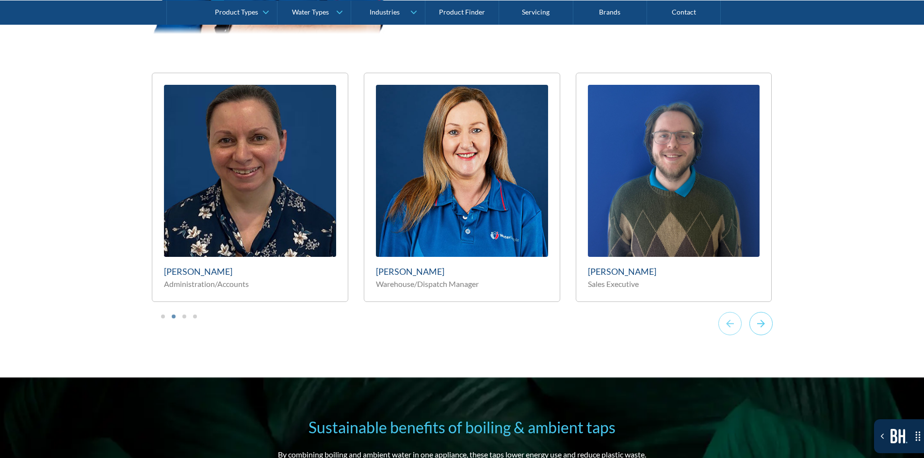
click at [760, 312] on icon "Next slide" at bounding box center [761, 324] width 23 height 24
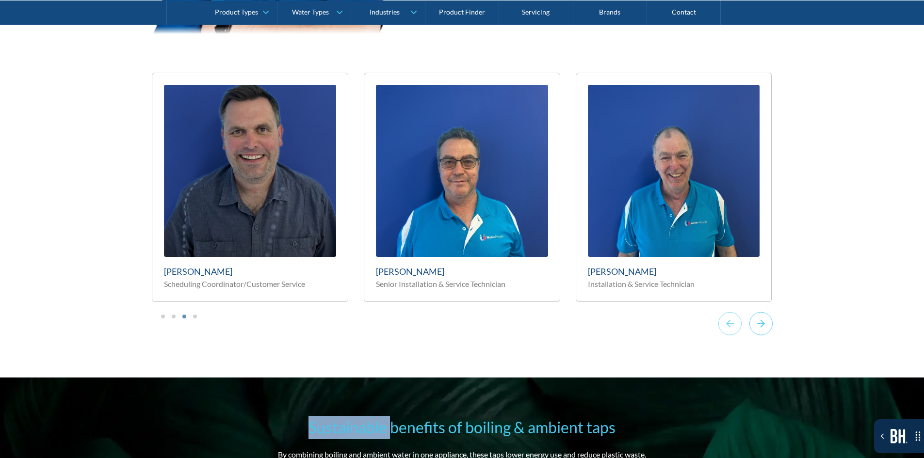
click at [760, 312] on icon "Next slide" at bounding box center [761, 324] width 23 height 24
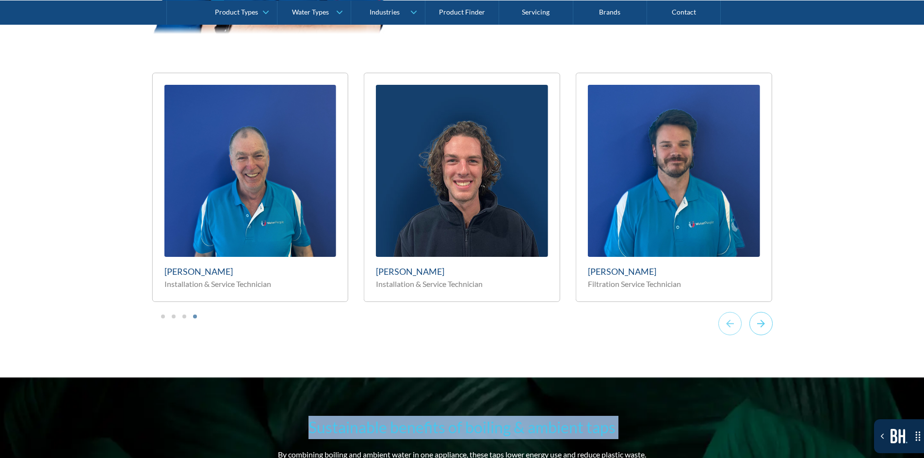
click at [760, 312] on icon "Next slide" at bounding box center [761, 324] width 23 height 24
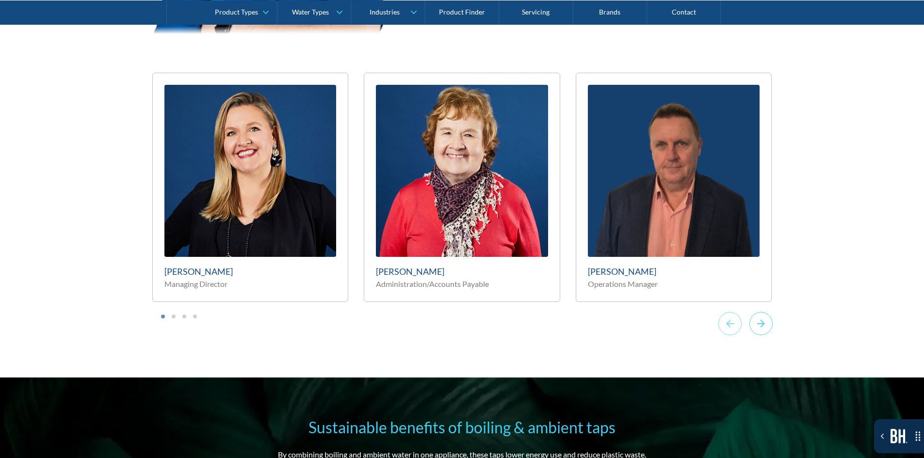
click at [760, 312] on icon "Next slide" at bounding box center [761, 324] width 23 height 24
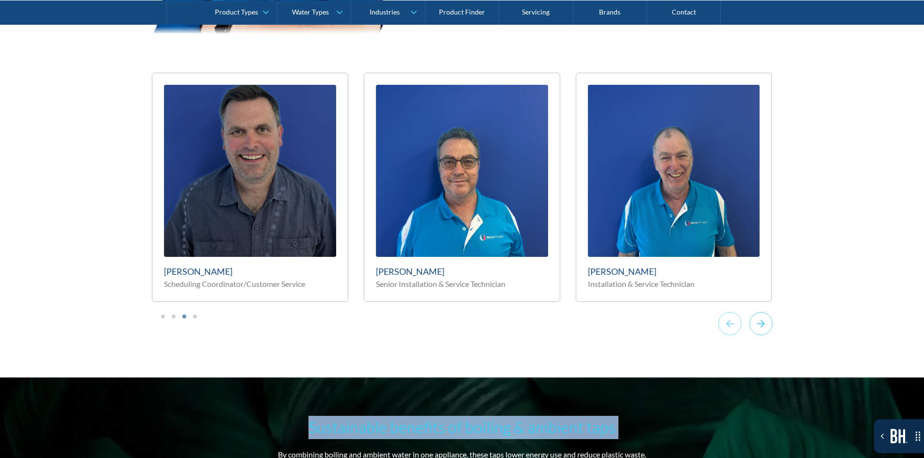
click at [760, 312] on icon "Next slide" at bounding box center [761, 324] width 23 height 24
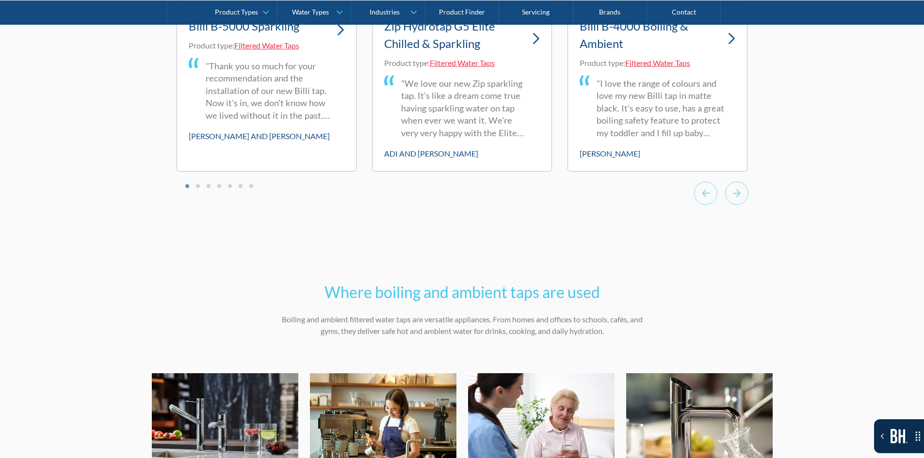
scroll to position [2923, 0]
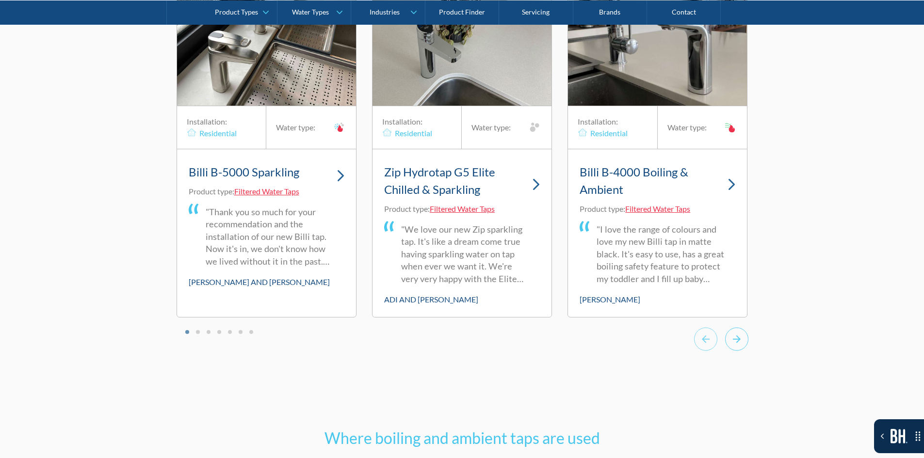
drag, startPoint x: 723, startPoint y: 336, endPoint x: 730, endPoint y: 337, distance: 6.9
click at [724, 336] on div at bounding box center [721, 340] width 54 height 27
click at [734, 339] on icon "Next slide" at bounding box center [737, 340] width 8 height 8
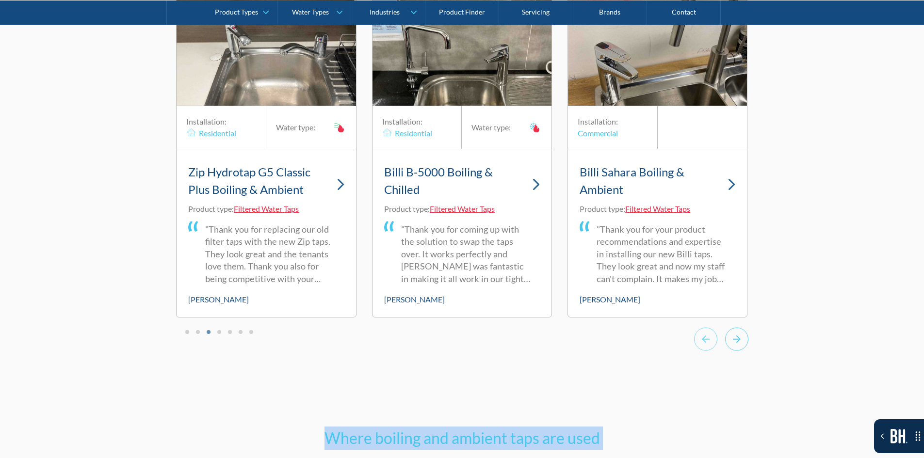
click at [734, 339] on icon "Next slide" at bounding box center [737, 340] width 8 height 8
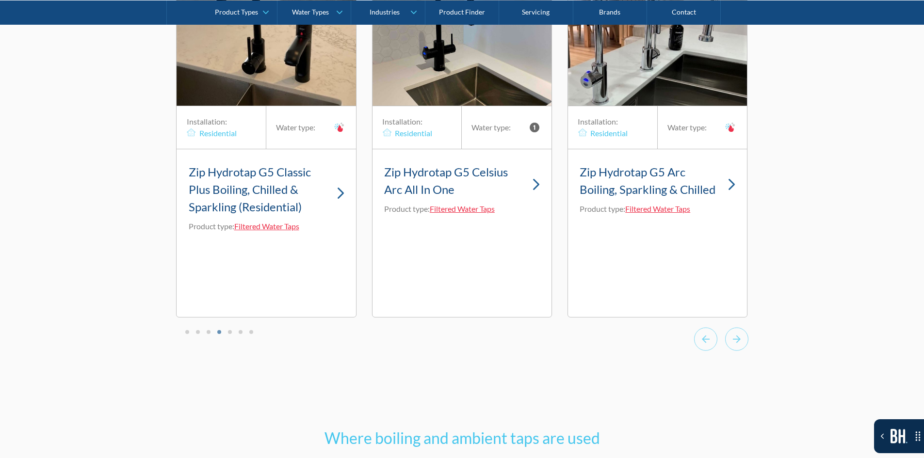
click at [181, 1] on div "Product Types Product Types Filtered Water Taps Sensor/Hands Free Taps Water Co…" at bounding box center [462, 12] width 592 height 24
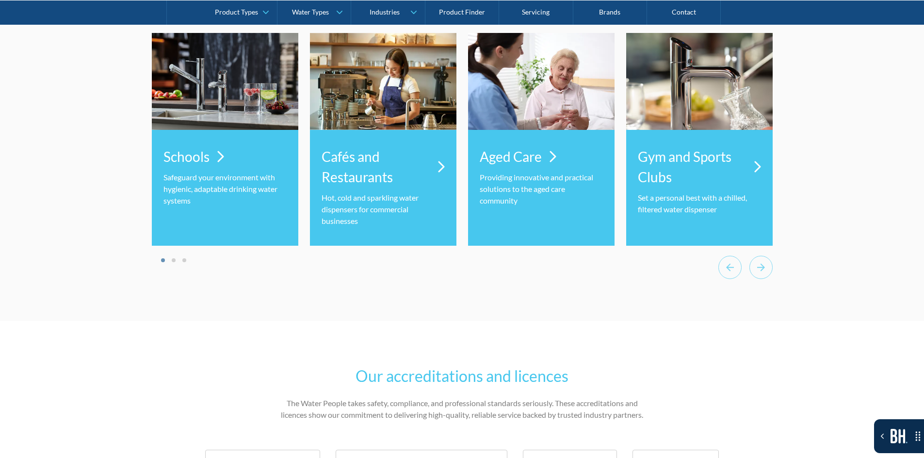
scroll to position [3105, 0]
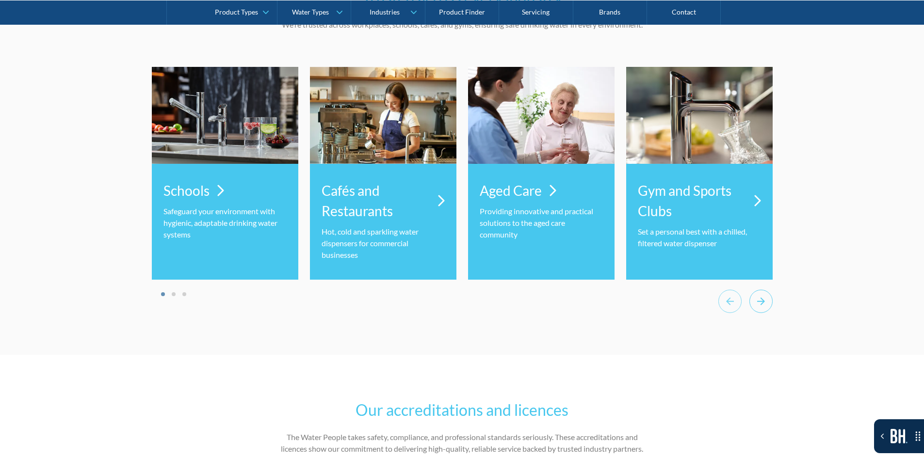
click at [758, 305] on icon "Next slide" at bounding box center [761, 302] width 23 height 24
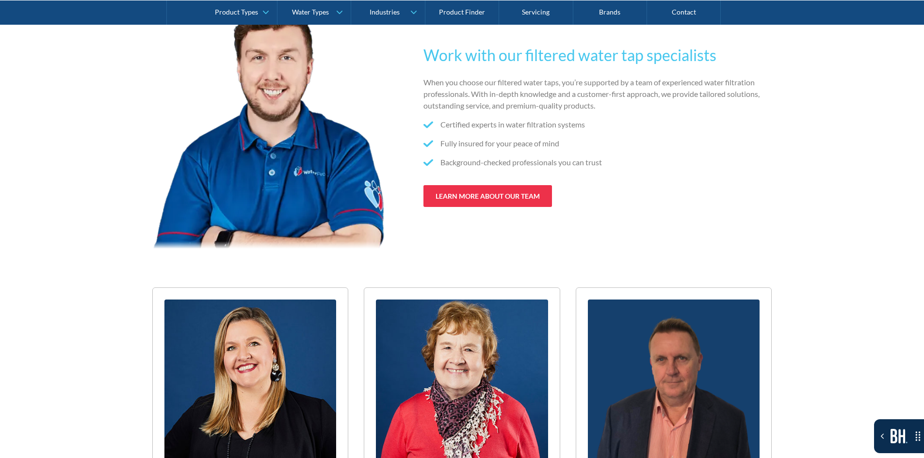
scroll to position [5531, 0]
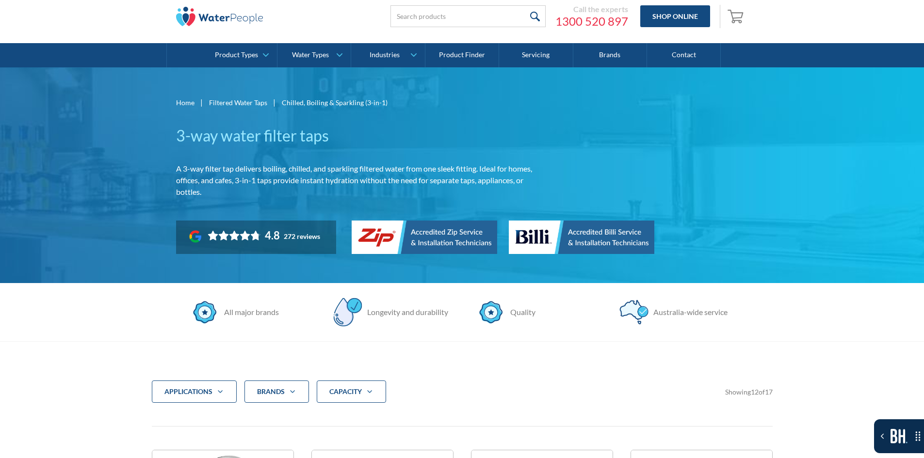
scroll to position [97, 0]
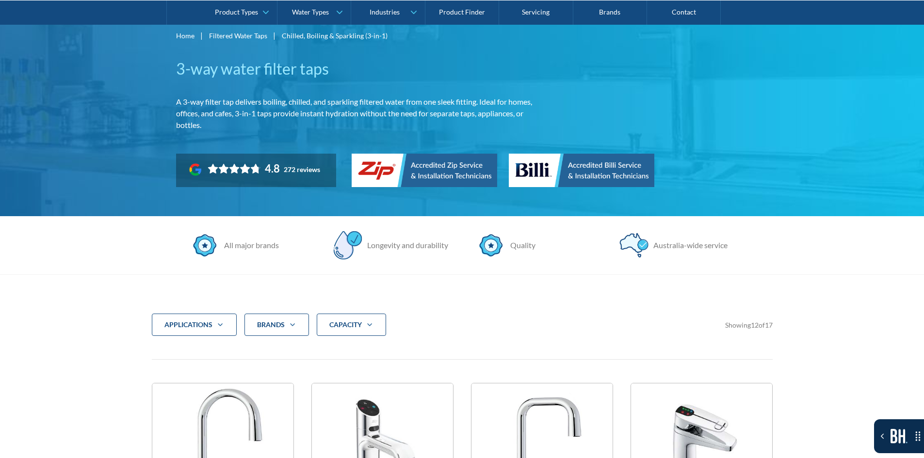
click at [339, 334] on div "CAPACITY" at bounding box center [351, 325] width 69 height 22
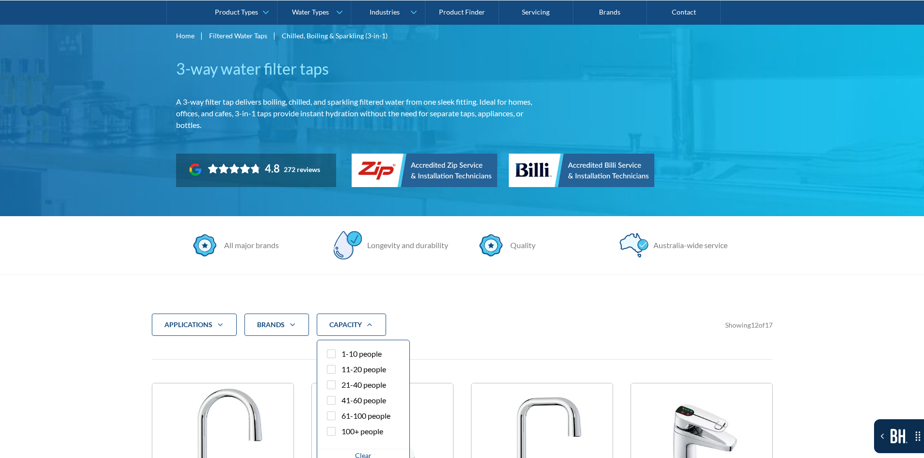
click at [343, 347] on div "1-10 people 11-20 people 21-40 people 41-60 people 61-100 people 100+ people" at bounding box center [363, 395] width 92 height 109
click at [343, 349] on span "1-10 people" at bounding box center [362, 354] width 40 height 12
click at [343, 349] on input "1-10 people" at bounding box center [340, 351] width 6 height 6
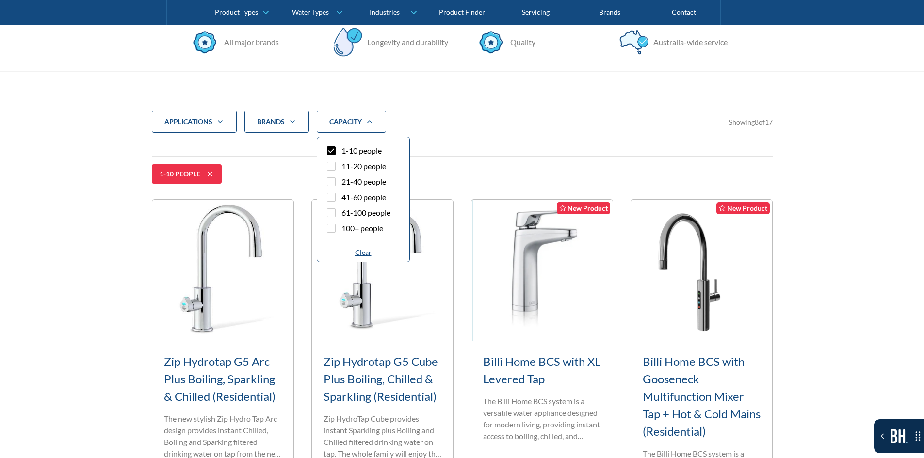
click at [361, 157] on label "1-10 people" at bounding box center [363, 153] width 77 height 16
click at [343, 151] on input "1-10 people" at bounding box center [340, 148] width 6 height 6
checkbox input "false"
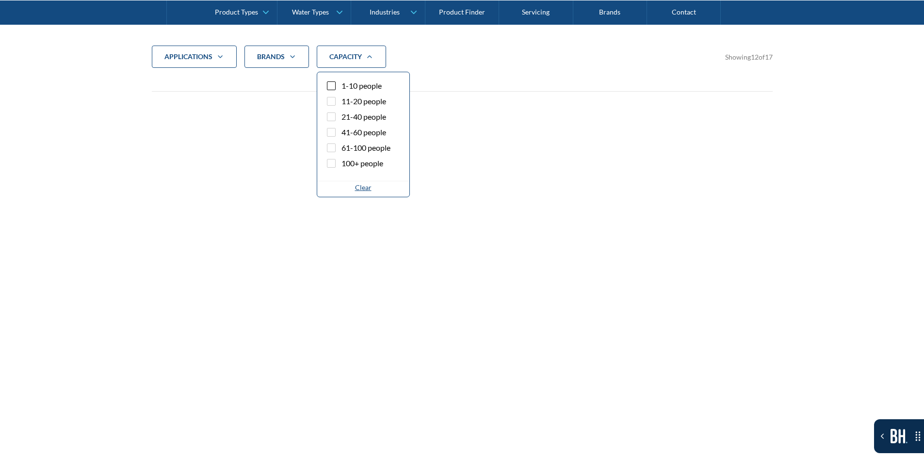
scroll to position [372, 0]
